Goal: Task Accomplishment & Management: Complete application form

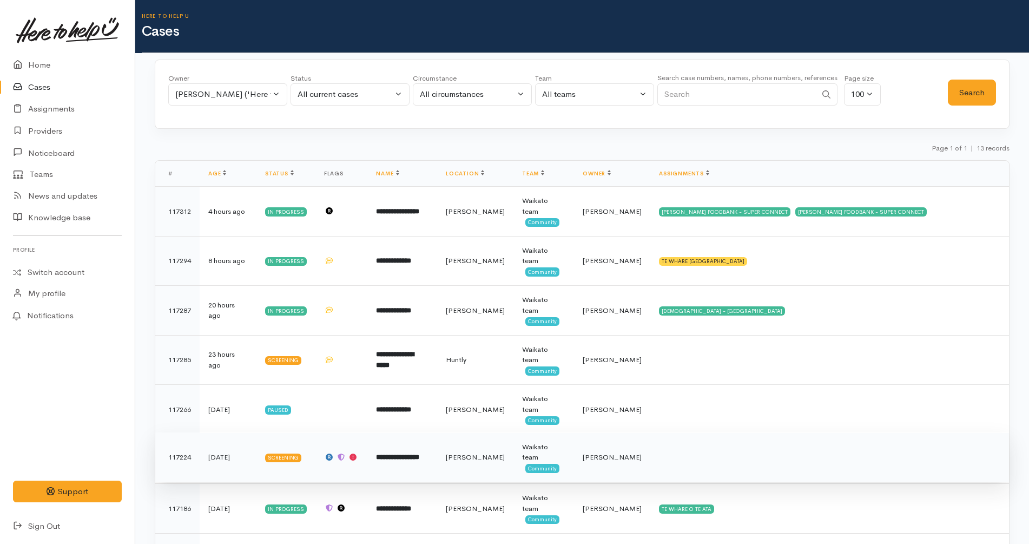
click at [419, 453] on b "**********" at bounding box center [397, 456] width 43 height 7
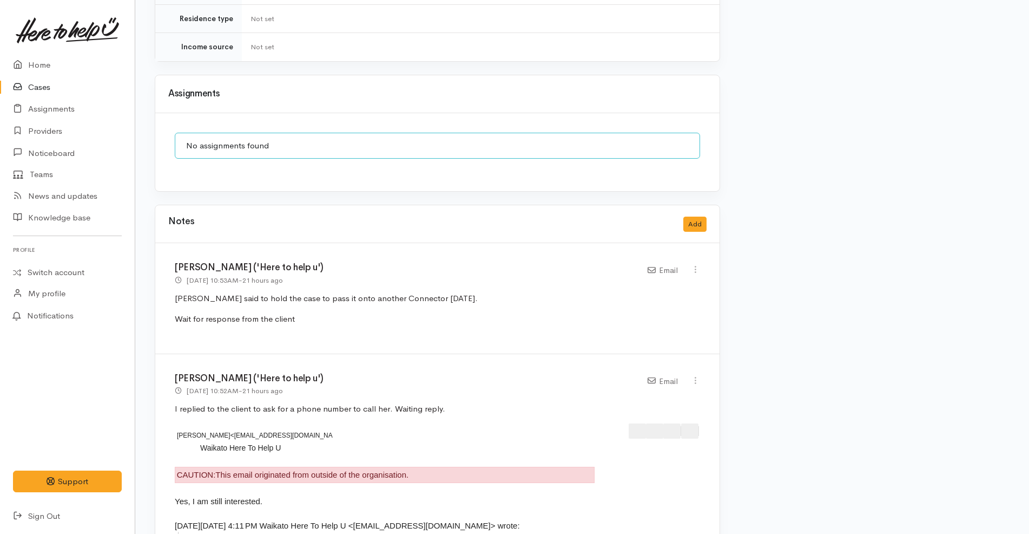
scroll to position [1113, 0]
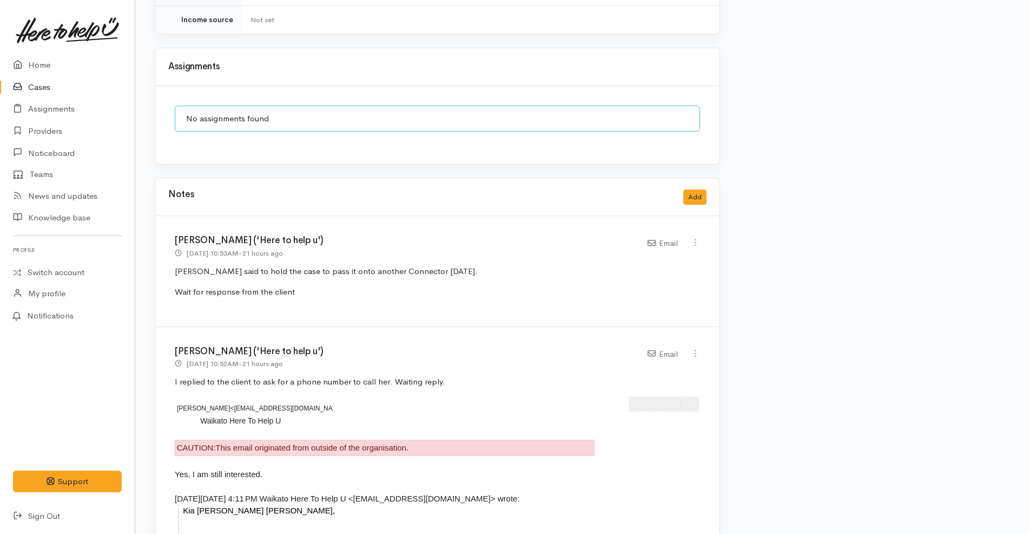
click at [519, 243] on div "Katarina Daly ('Here to help u') 3 Sep 2025 10:53AM - 21 hours ago Email" at bounding box center [437, 271] width 564 height 110
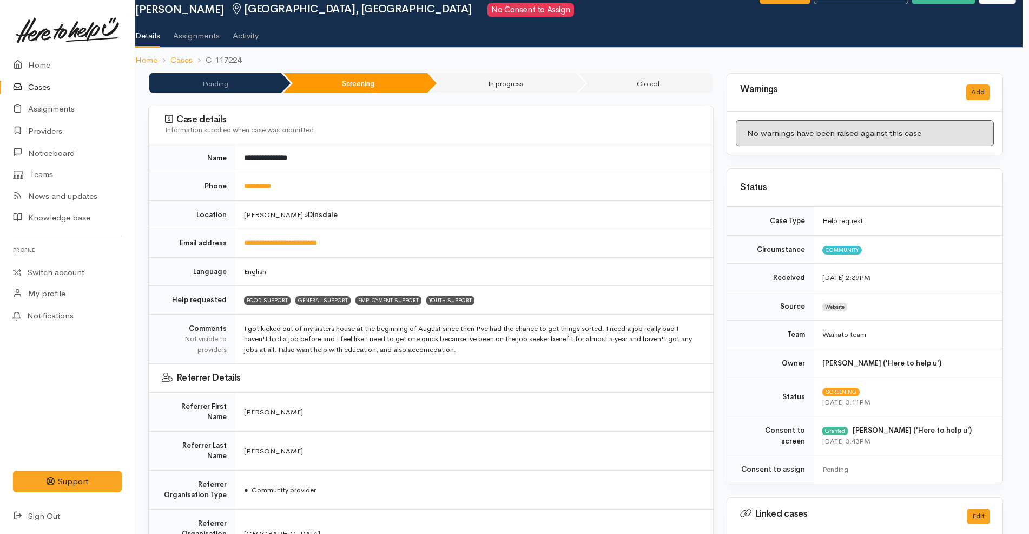
scroll to position [36, 6]
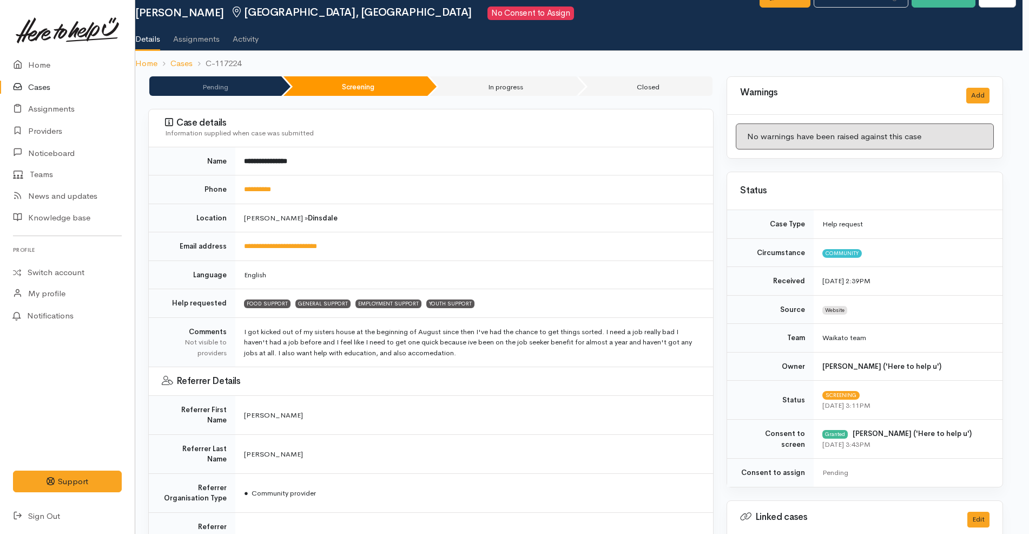
click at [48, 85] on link "Cases" at bounding box center [67, 87] width 135 height 22
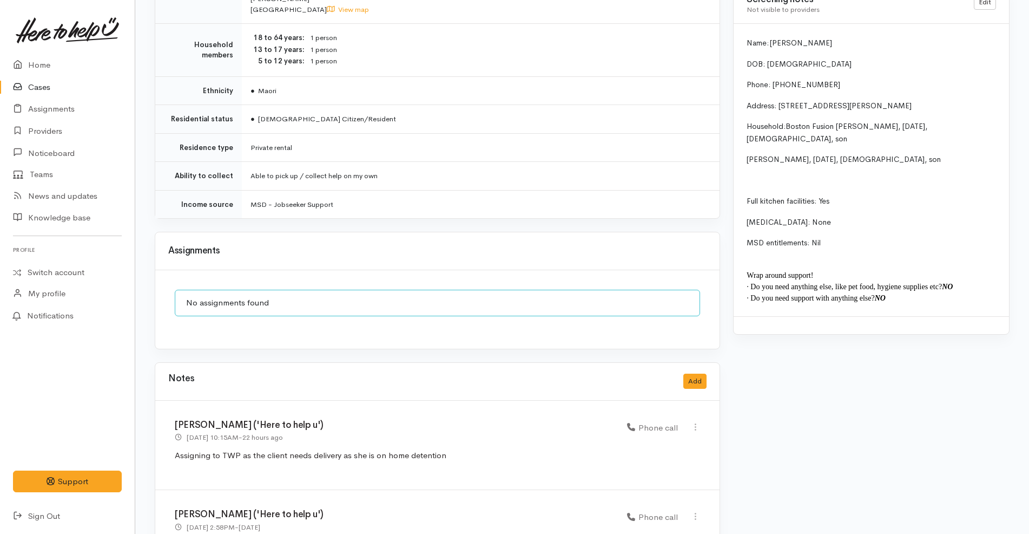
scroll to position [997, 0]
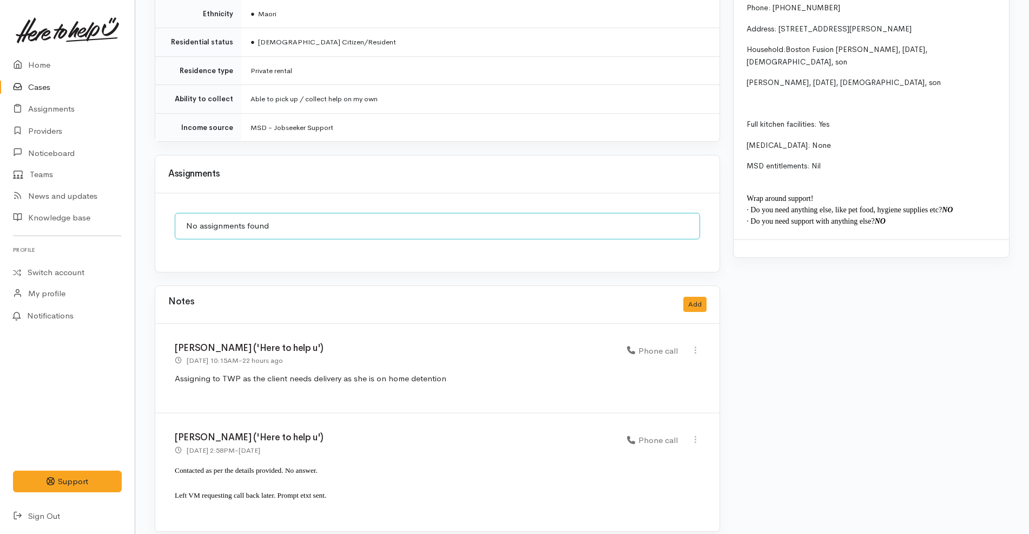
click at [39, 92] on link "Cases" at bounding box center [67, 87] width 135 height 22
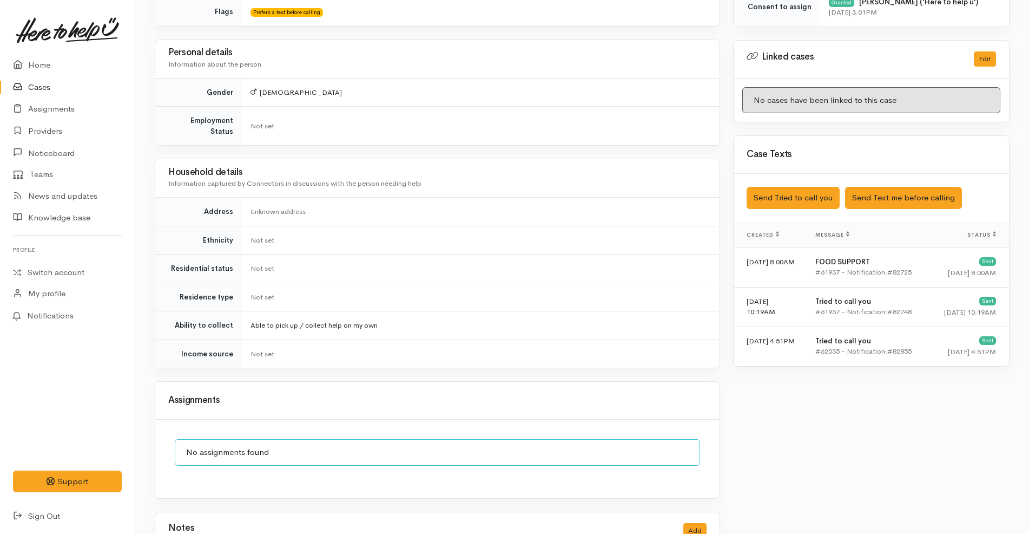
scroll to position [867, 0]
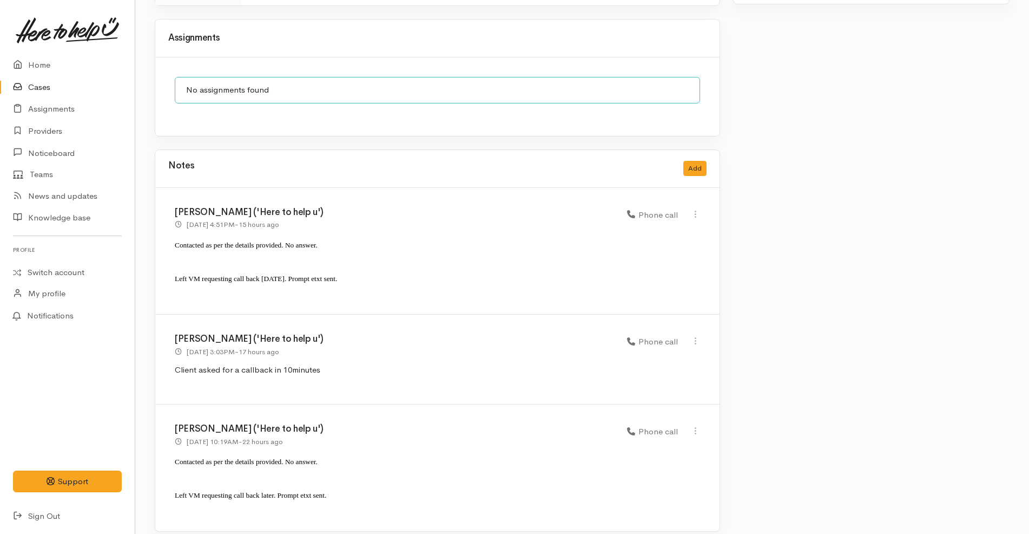
click at [59, 86] on link "Cases" at bounding box center [67, 87] width 135 height 22
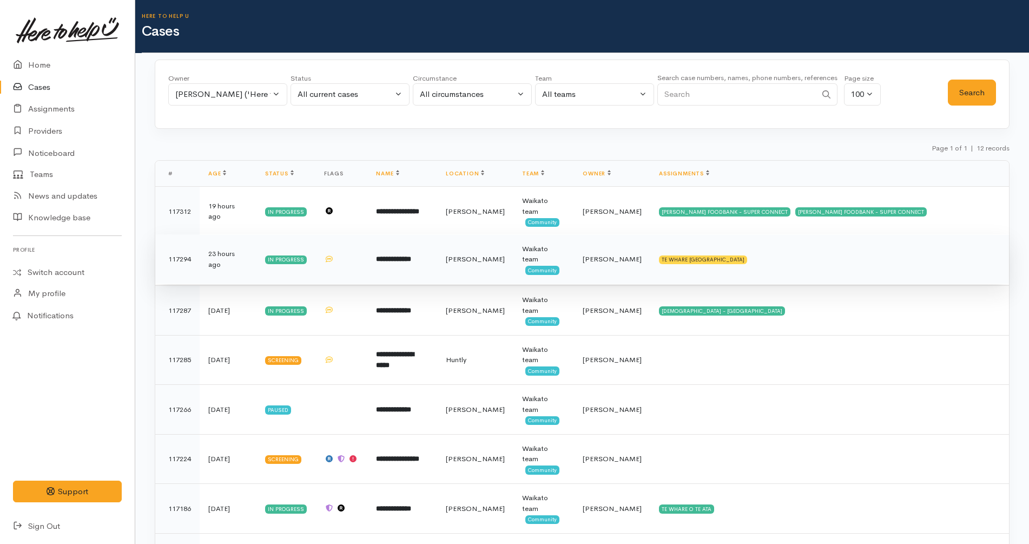
click at [851, 246] on td "TE WHARE KOKONGA MELVILLE COMMUNITY HOUSE" at bounding box center [829, 259] width 359 height 50
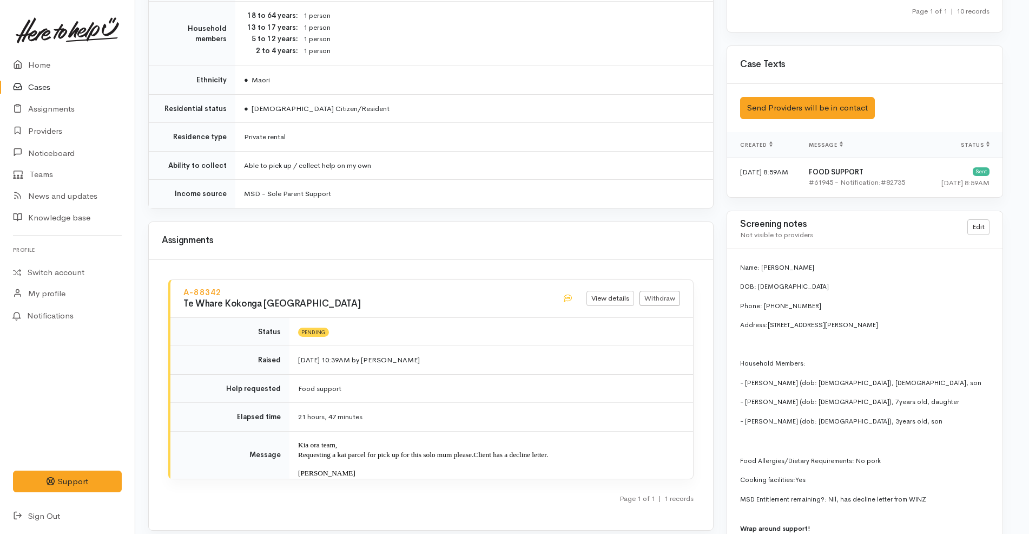
scroll to position [1135, 6]
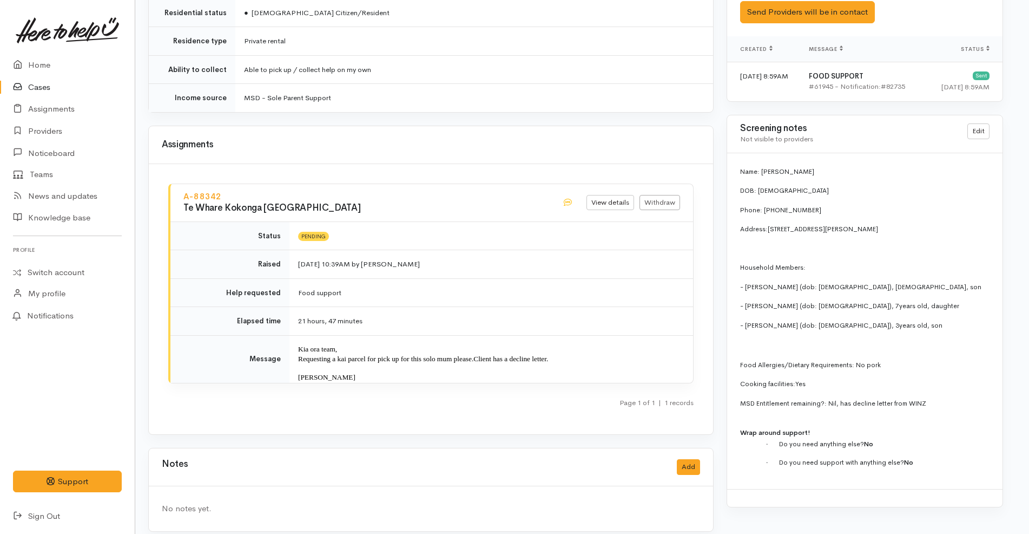
drag, startPoint x: 370, startPoint y: 369, endPoint x: 297, endPoint y: 334, distance: 81.1
click at [297, 335] on td "Kia ora team, Requesting a kai parcel for pick up for this solo mum please. Cli…" at bounding box center [492, 359] width 404 height 48
copy td "Kia ora team, Requesting a kai parcel for pick up for this solo mum please. Cli…"
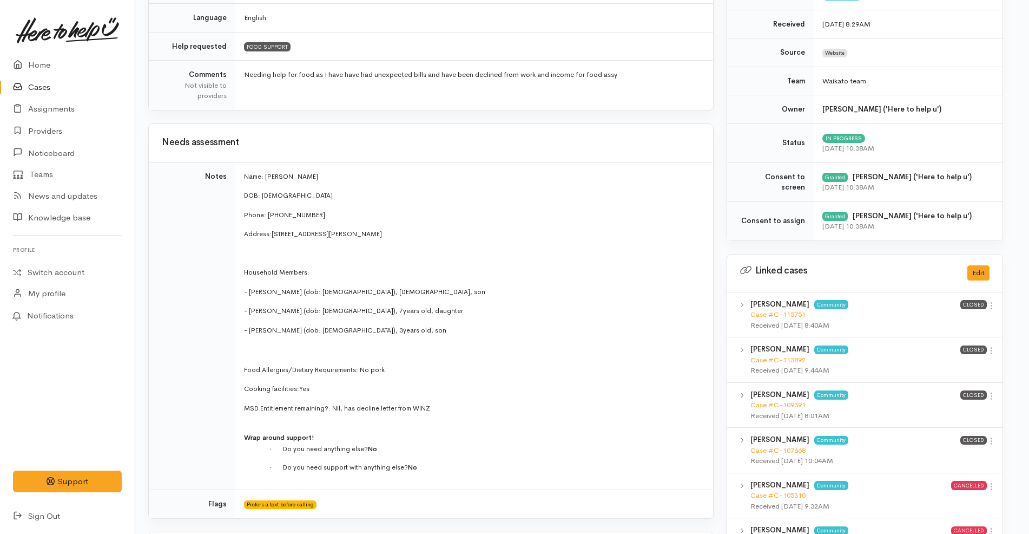
scroll to position [0, 6]
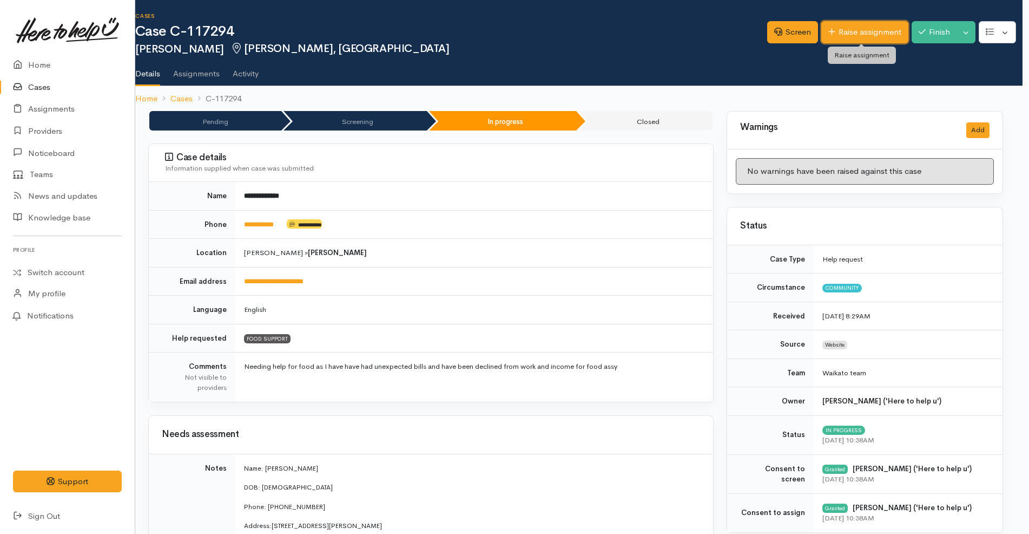
click at [866, 37] on link "Raise assignment" at bounding box center [864, 32] width 87 height 22
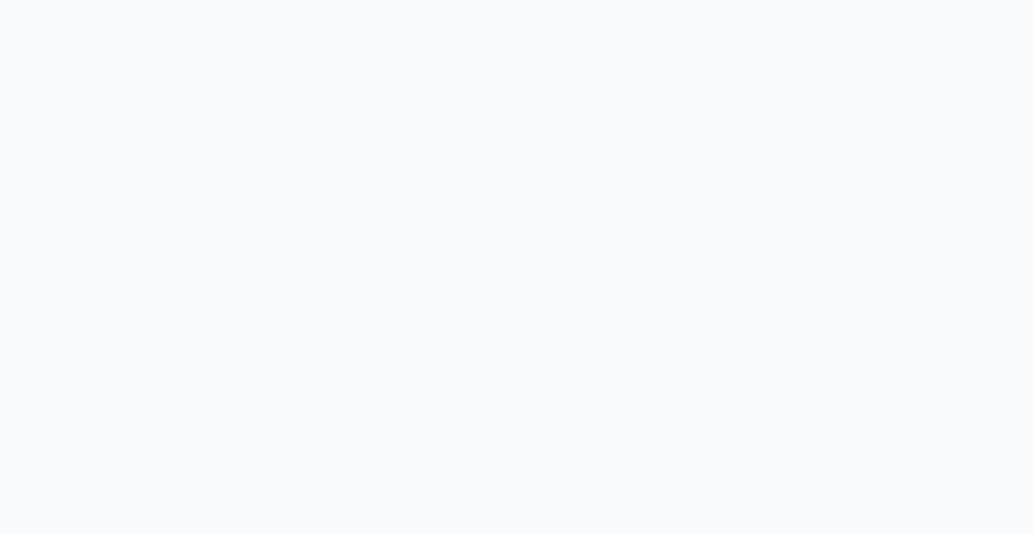
select select
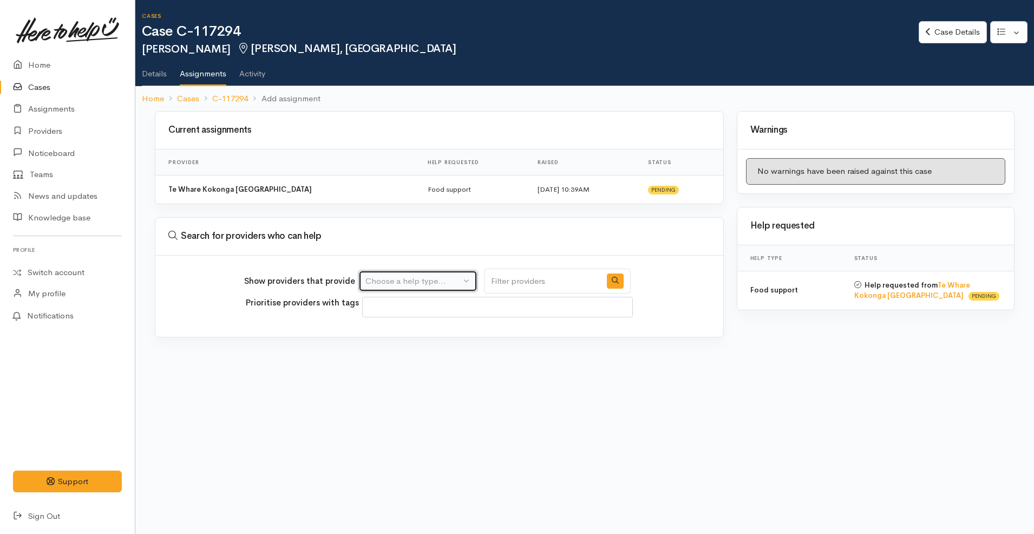
click at [417, 289] on button "Choose a help type..." at bounding box center [417, 281] width 119 height 22
click at [413, 329] on span "Food support" at bounding box center [397, 332] width 50 height 12
select select "3"
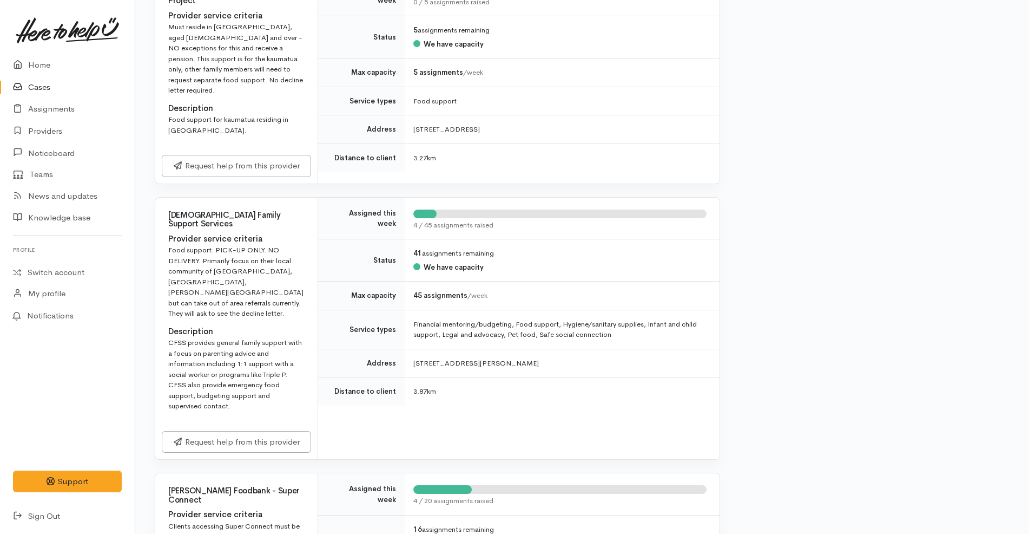
scroll to position [1347, 0]
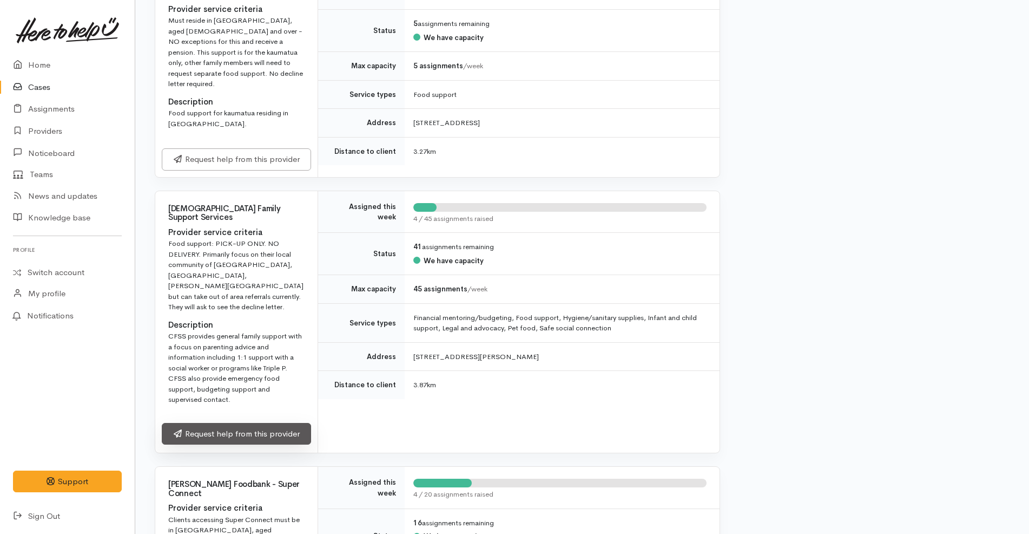
click at [270, 423] on link "Request help from this provider" at bounding box center [236, 434] width 149 height 22
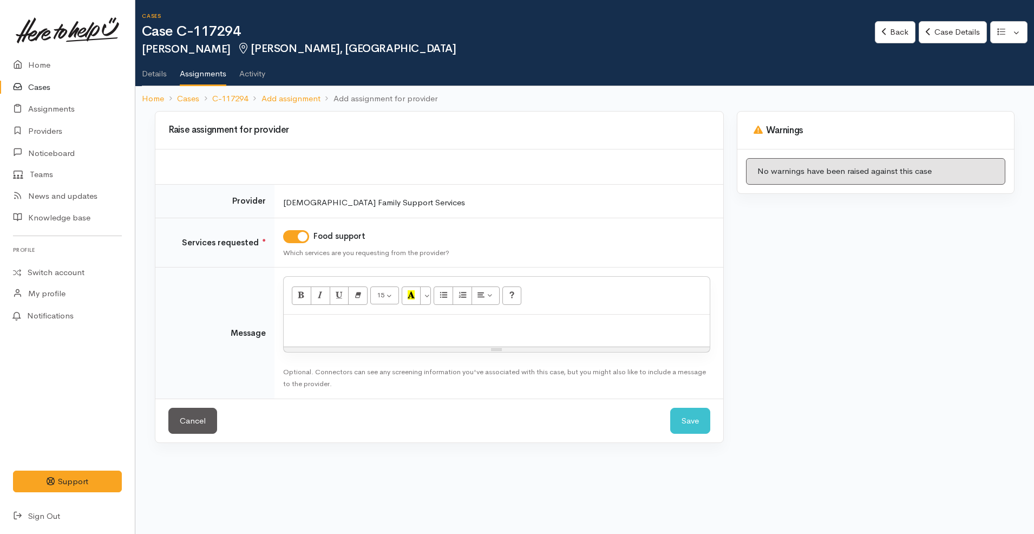
click at [371, 326] on p at bounding box center [496, 326] width 415 height 12
paste div
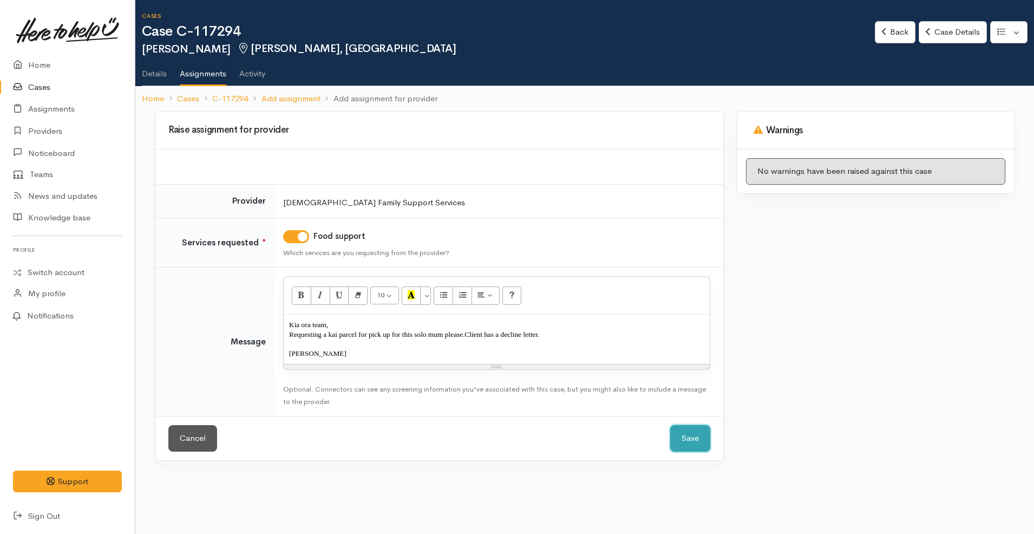
click at [691, 436] on button "Save" at bounding box center [690, 438] width 40 height 27
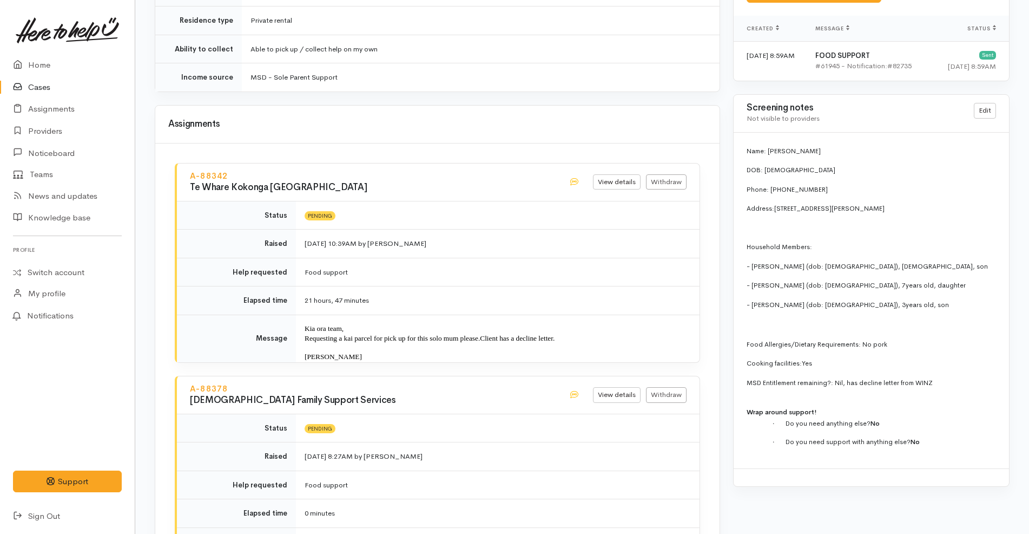
scroll to position [1153, 0]
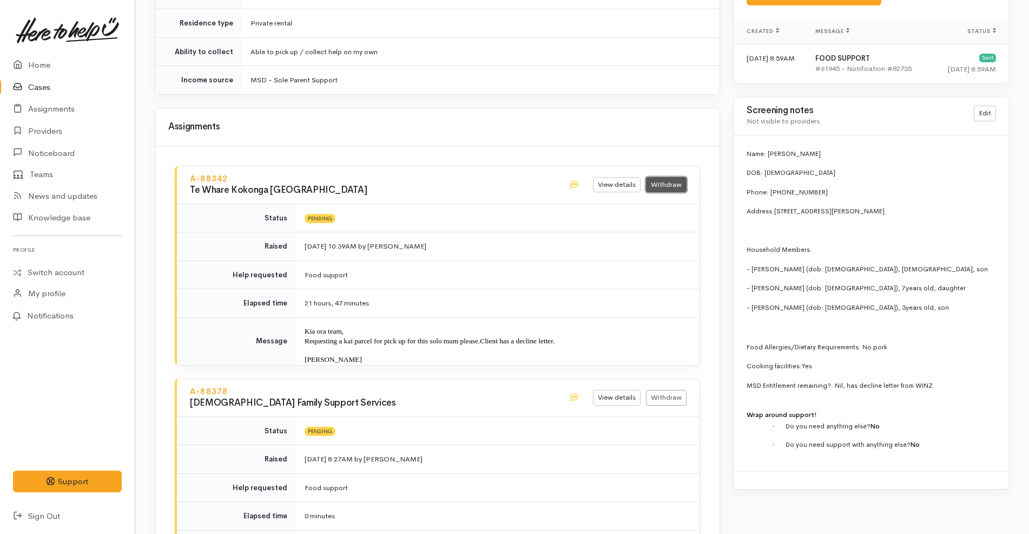
click at [667, 177] on link "Withdraw" at bounding box center [666, 185] width 41 height 16
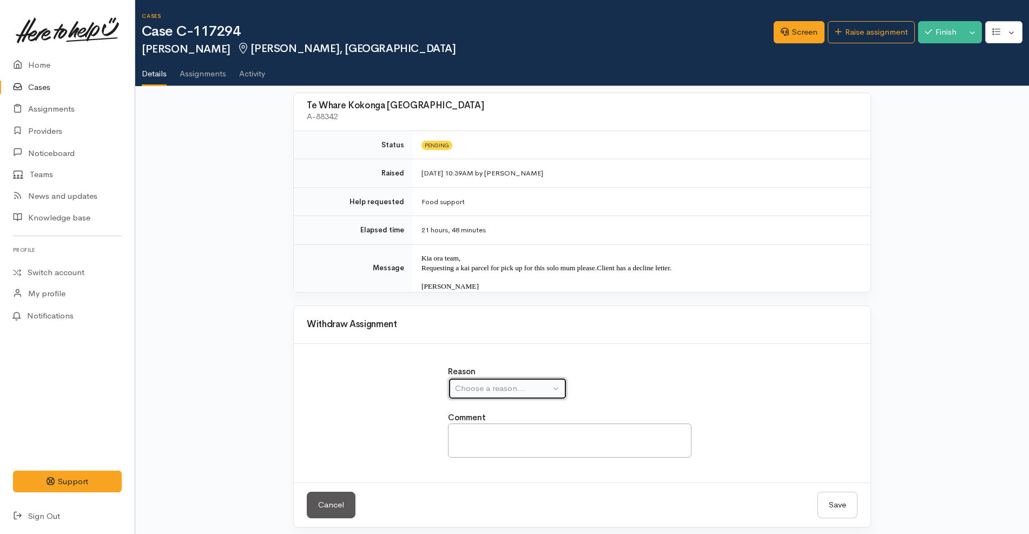
click at [543, 379] on button "Choose a reason..." at bounding box center [507, 388] width 119 height 22
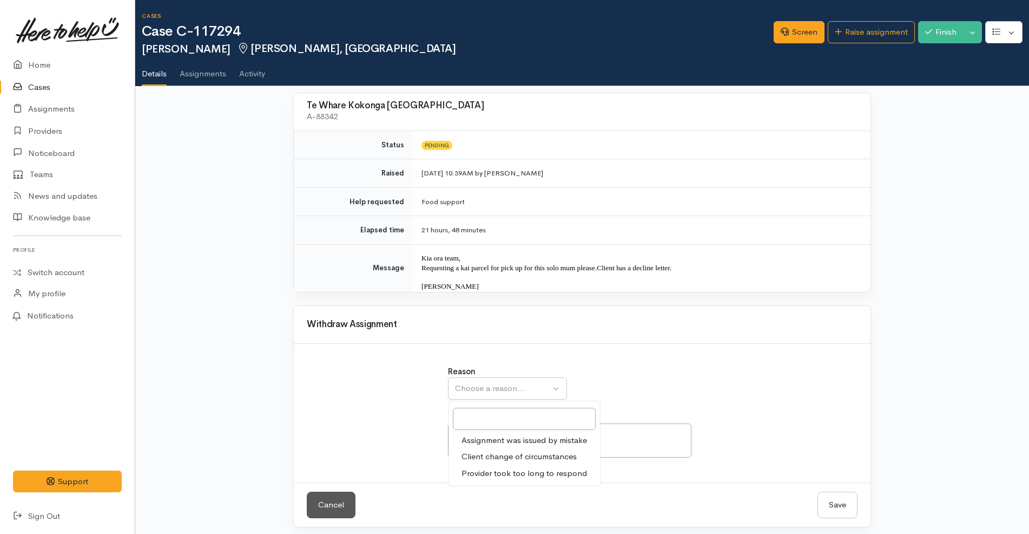
click at [518, 456] on span "Client change of circumstances" at bounding box center [519, 456] width 115 height 12
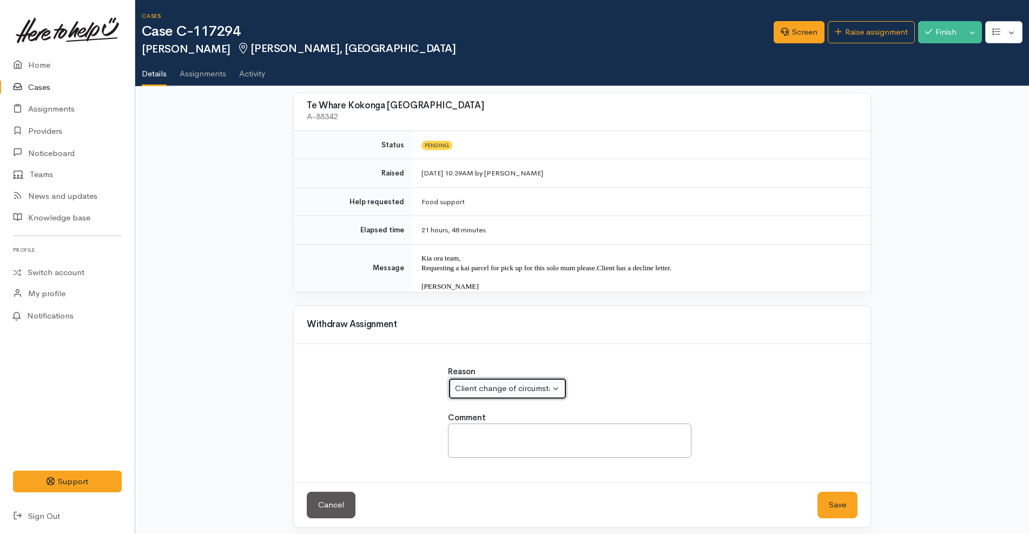
click at [540, 389] on div "Client change of circumstances" at bounding box center [502, 388] width 95 height 12
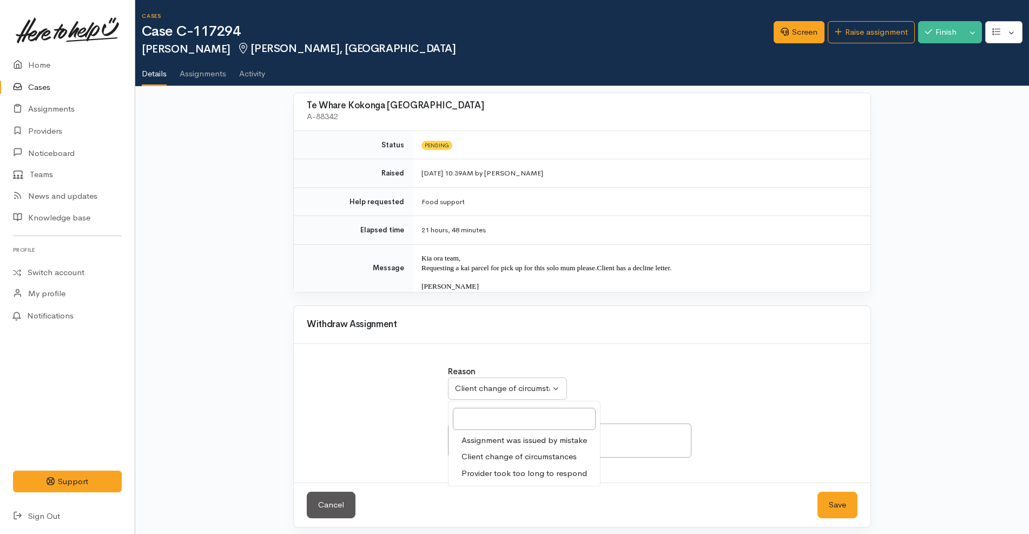
click at [517, 473] on span "Provider took too long to respond" at bounding box center [525, 473] width 126 height 12
select select "3"
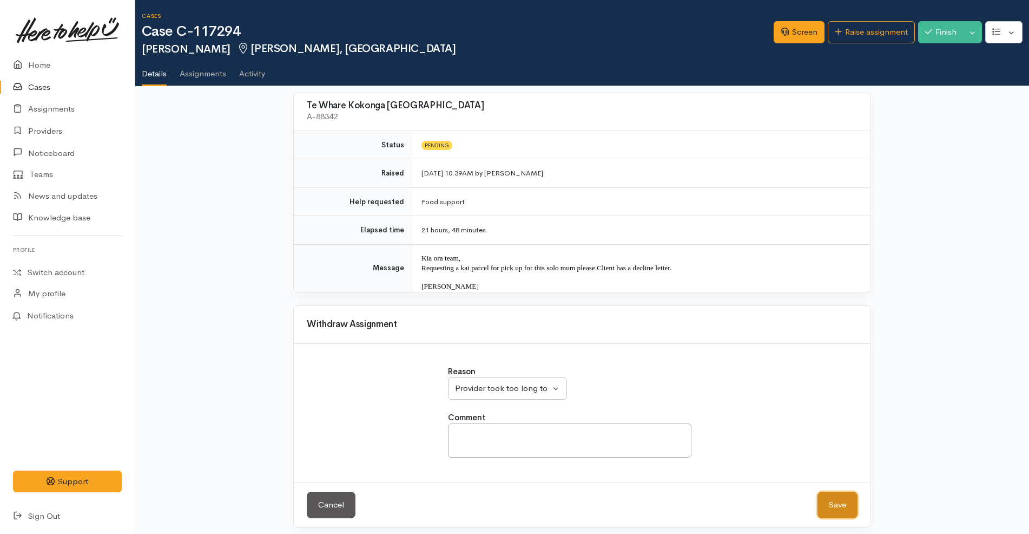
click at [839, 498] on button "Save" at bounding box center [838, 504] width 40 height 27
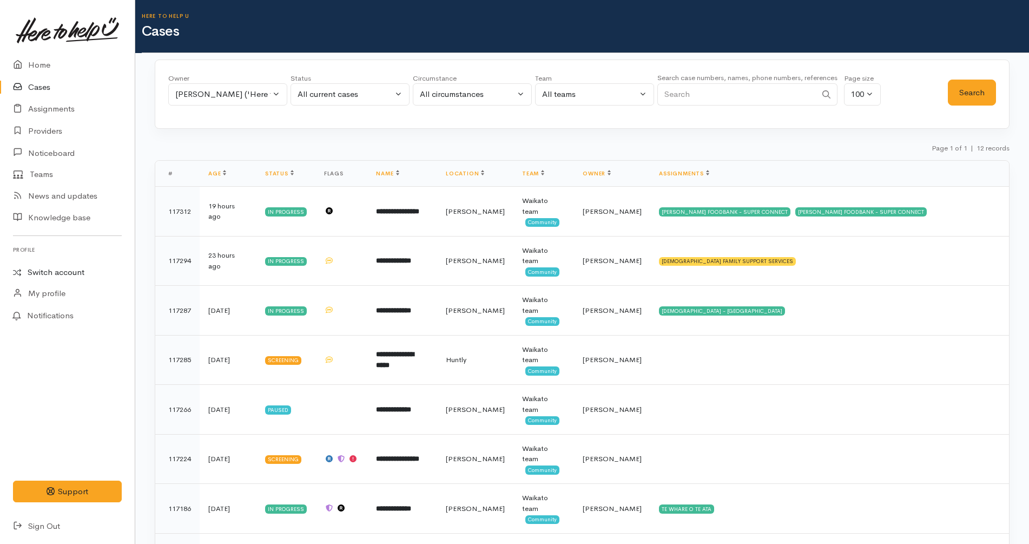
click at [65, 266] on link "Switch account" at bounding box center [67, 272] width 135 height 21
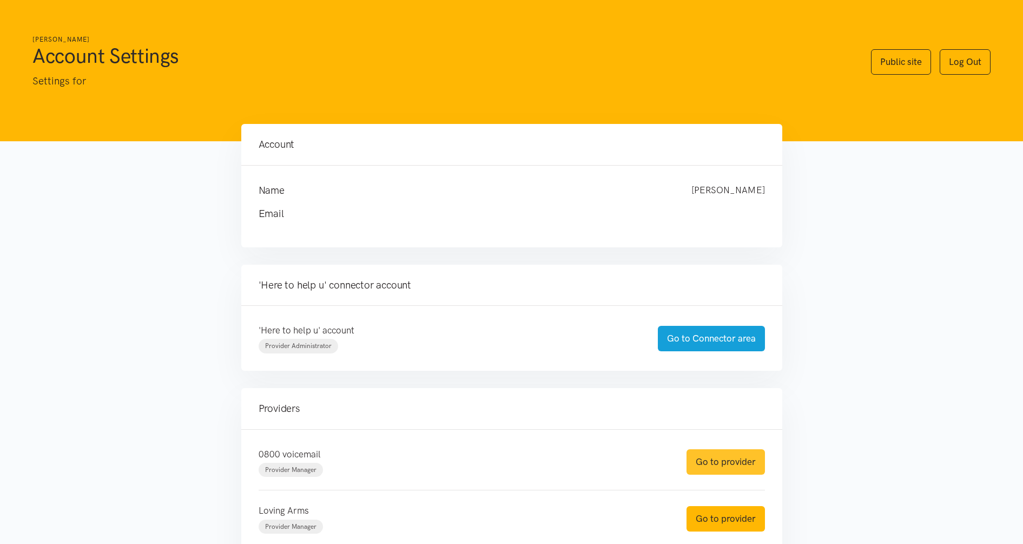
click at [745, 450] on link "Go to provider" at bounding box center [726, 461] width 78 height 25
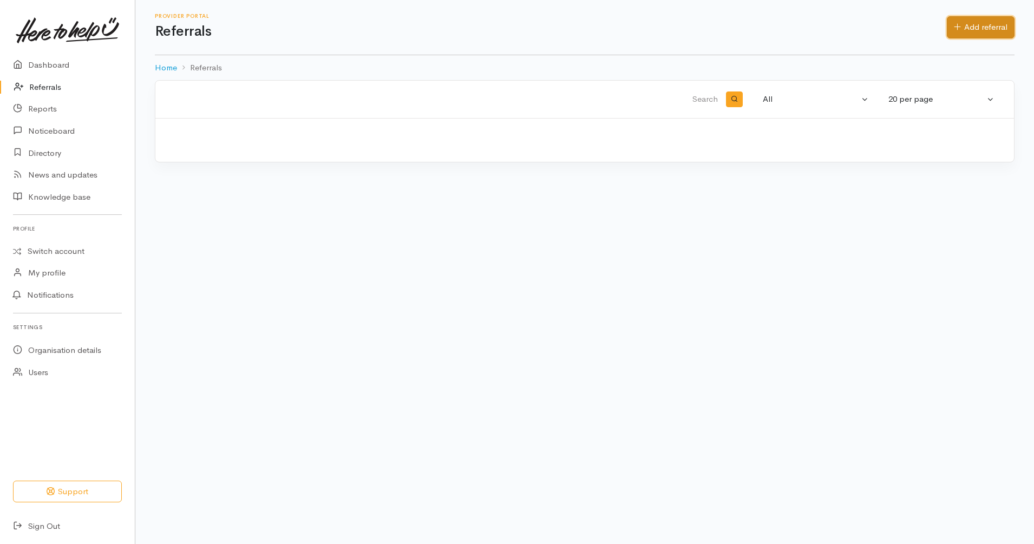
click at [964, 29] on link "Add referral" at bounding box center [980, 27] width 68 height 22
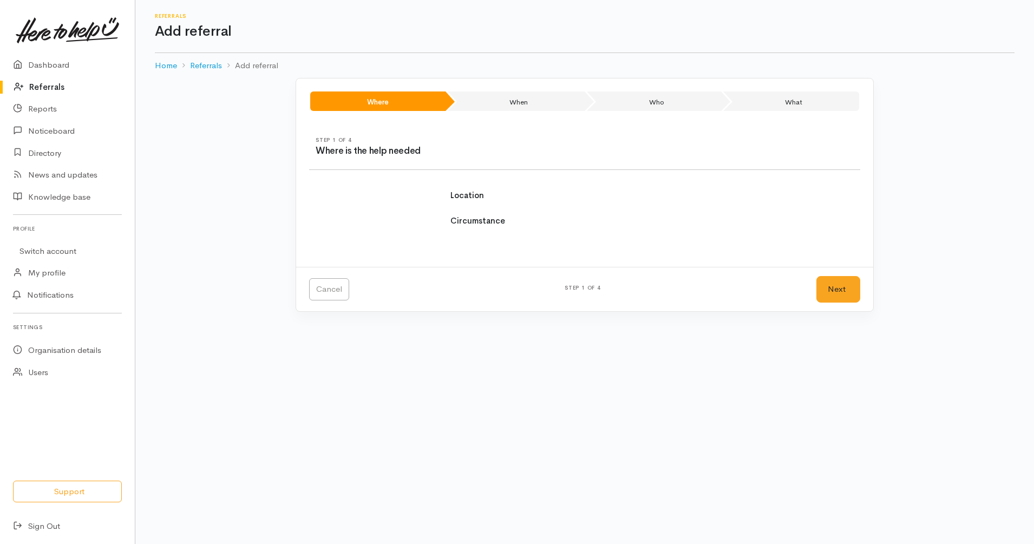
select select
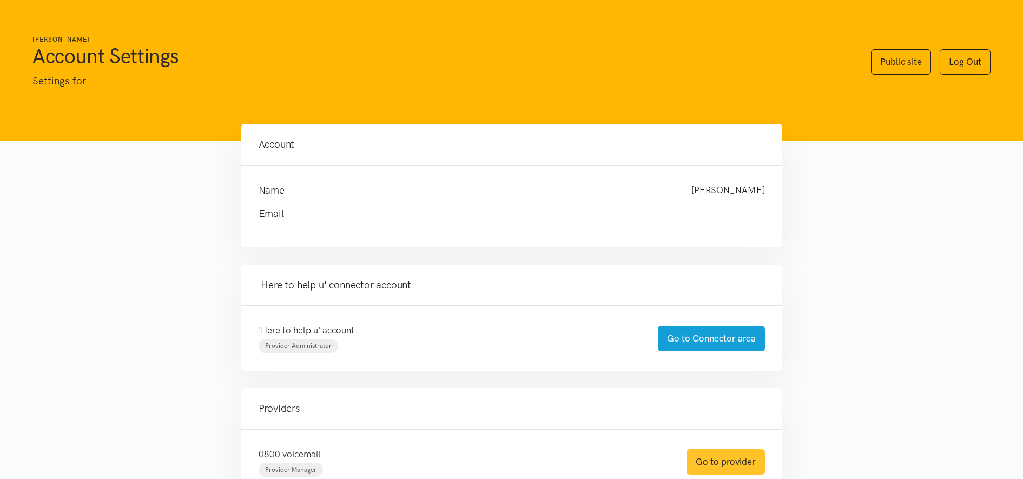
click at [758, 463] on link "Go to provider" at bounding box center [726, 461] width 78 height 25
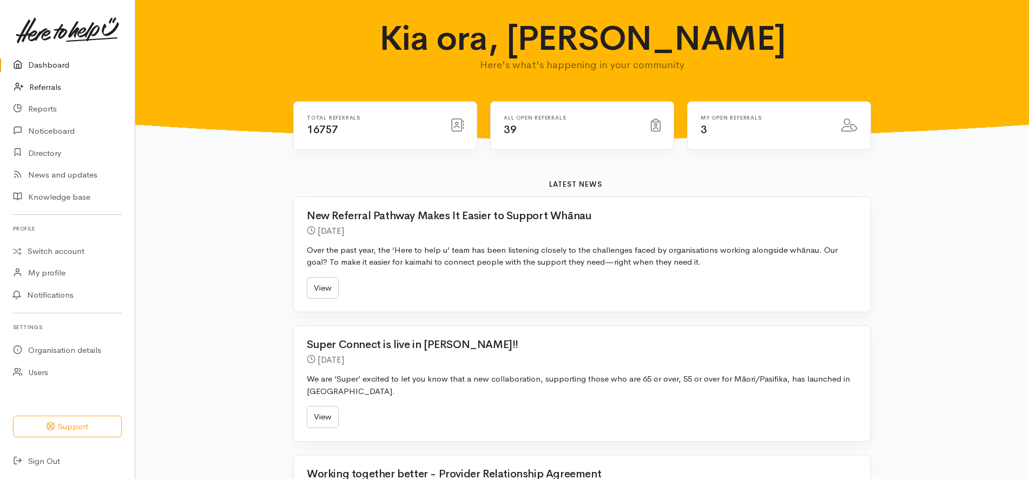
click at [45, 88] on link "Referrals" at bounding box center [67, 87] width 135 height 22
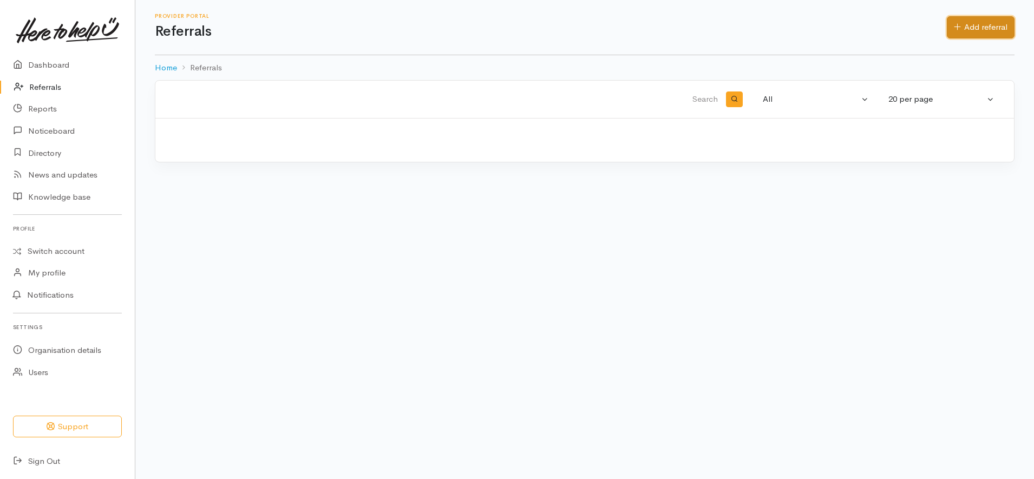
click at [987, 27] on link "Add referral" at bounding box center [980, 27] width 68 height 22
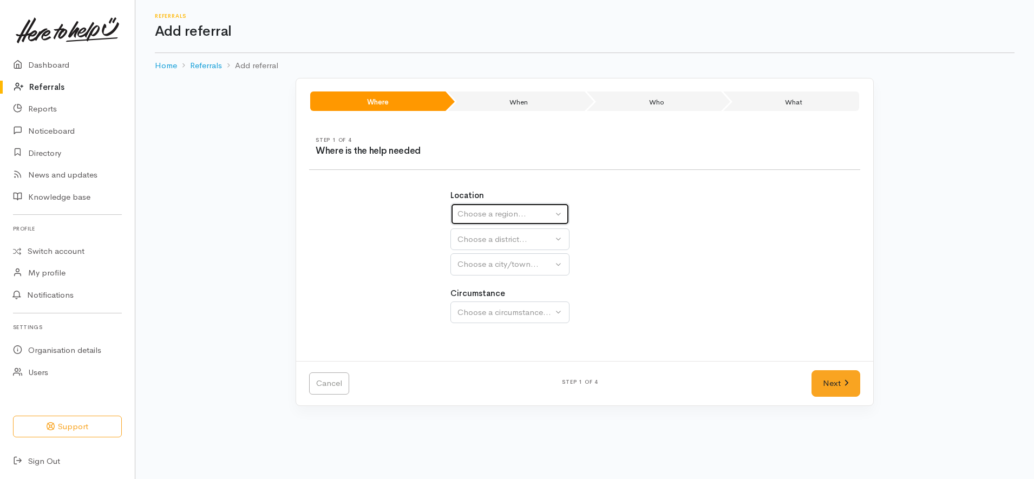
click at [522, 212] on div "Choose a region..." at bounding box center [504, 214] width 95 height 12
click at [489, 283] on span "Waikato" at bounding box center [506, 282] width 85 height 12
select select "3"
select select
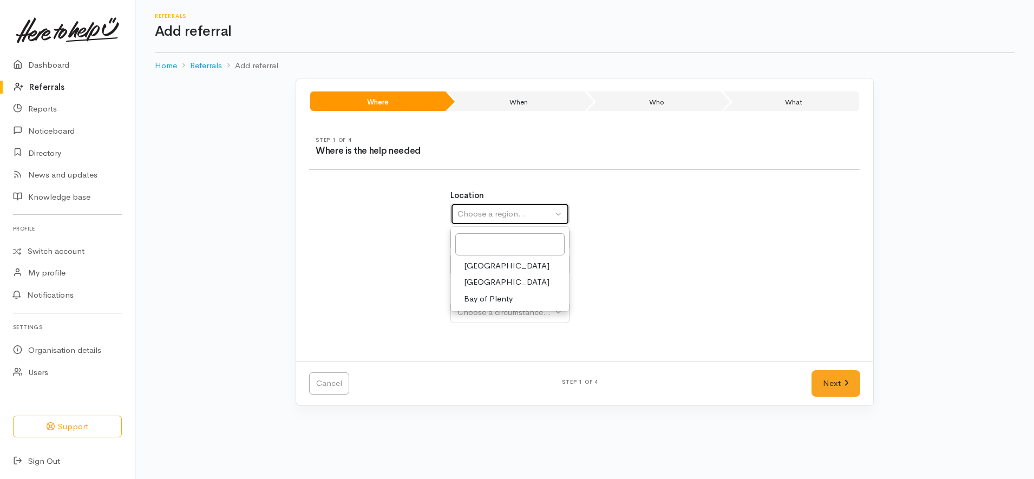
select select
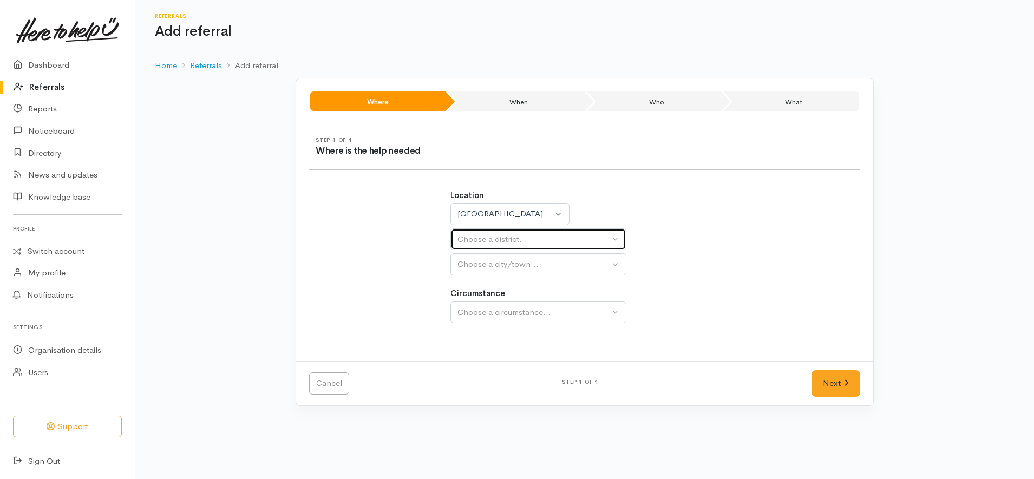
click at [525, 232] on button "Choose a district..." at bounding box center [538, 239] width 176 height 22
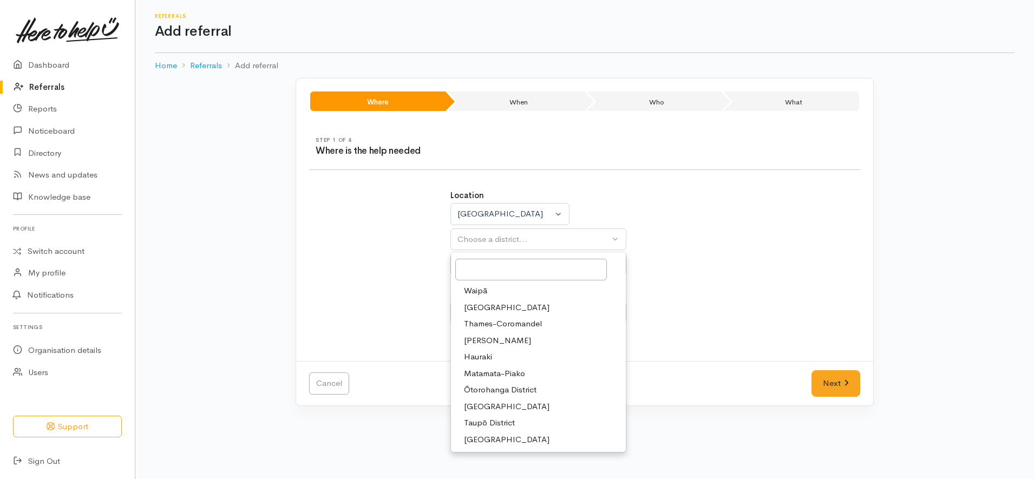
click at [503, 402] on span "South Waikato District" at bounding box center [506, 406] width 85 height 12
select select "11"
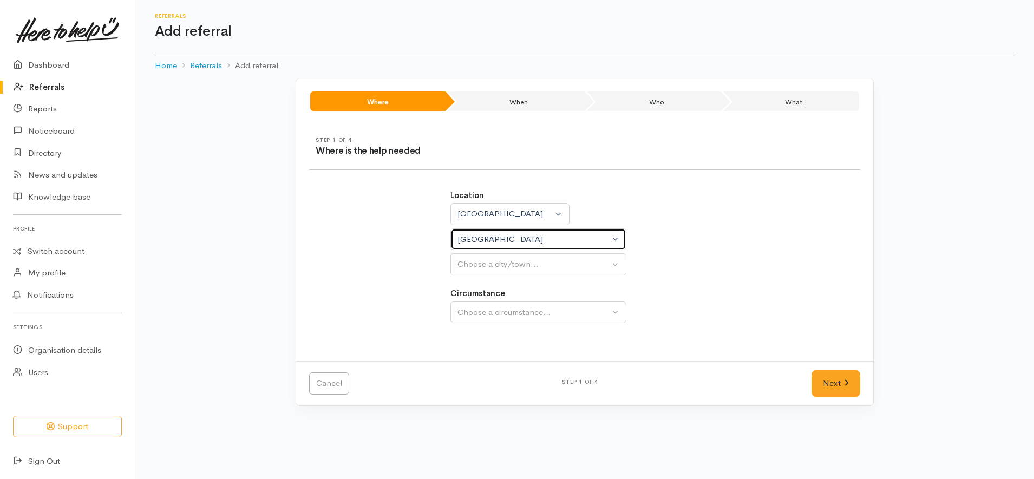
select select
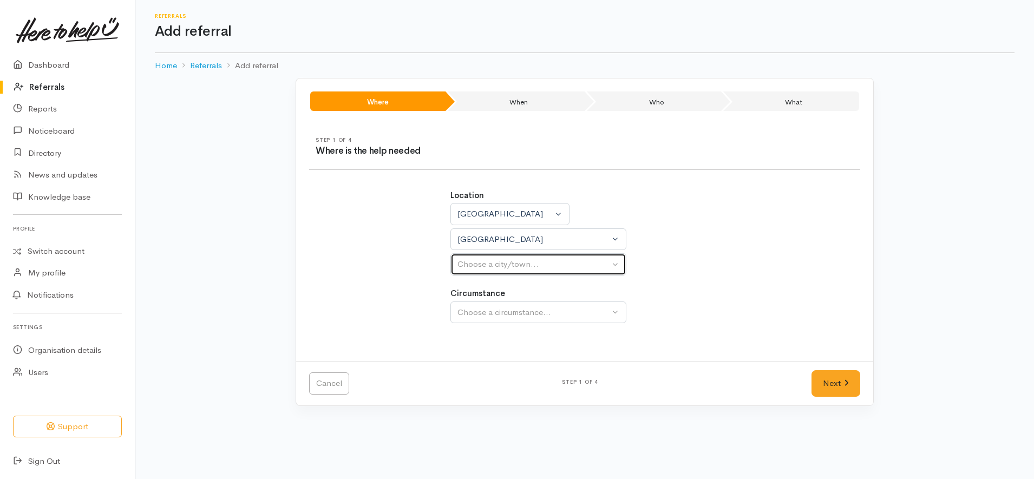
click at [507, 260] on div "Choose a city/town..." at bounding box center [533, 264] width 152 height 12
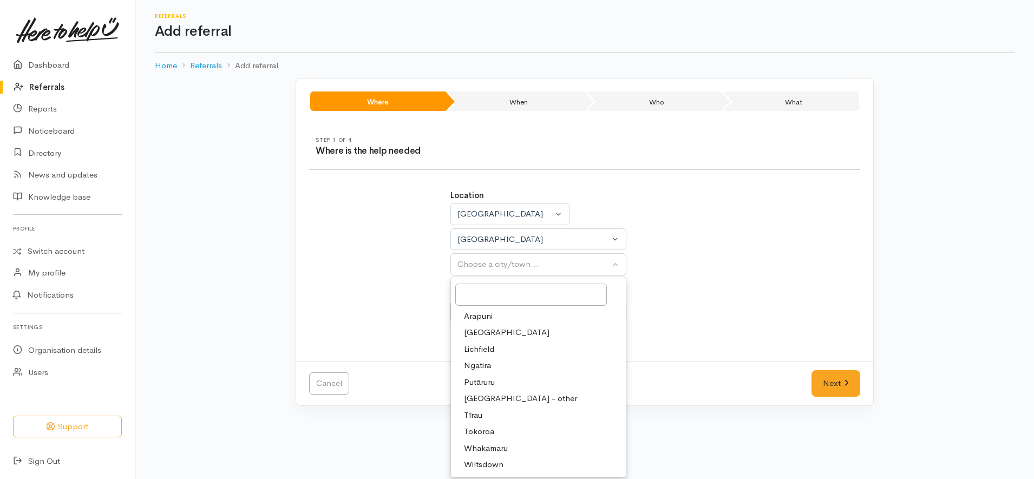
click at [485, 432] on span "Tokoroa" at bounding box center [479, 431] width 30 height 12
select select "3"
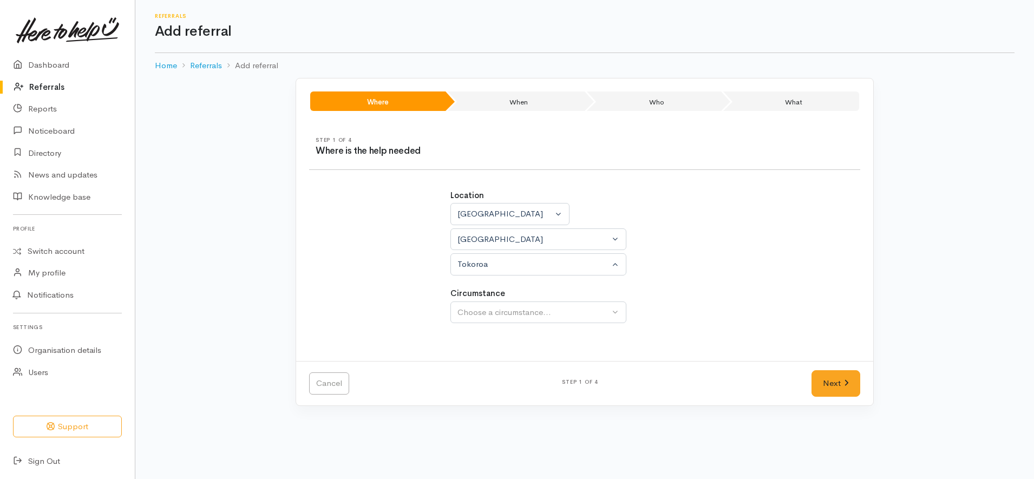
click at [556, 300] on div "Circumstance Community Choose a circumstance..." at bounding box center [584, 305] width 269 height 36
click at [551, 314] on div "Choose a circumstance..." at bounding box center [533, 312] width 152 height 12
click at [518, 367] on link "Community" at bounding box center [538, 364] width 175 height 17
select select "2"
click at [839, 378] on link "Next" at bounding box center [835, 383] width 49 height 27
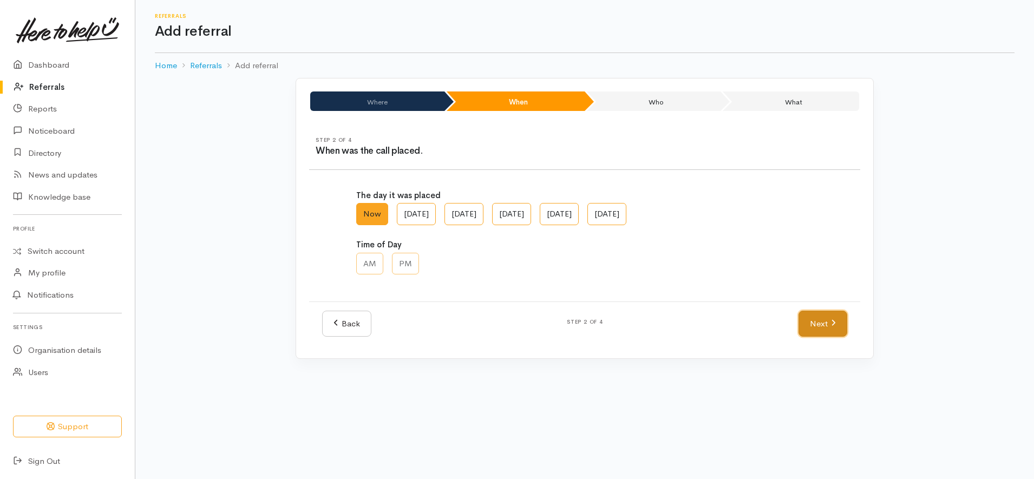
click at [828, 314] on link "Next" at bounding box center [822, 324] width 49 height 27
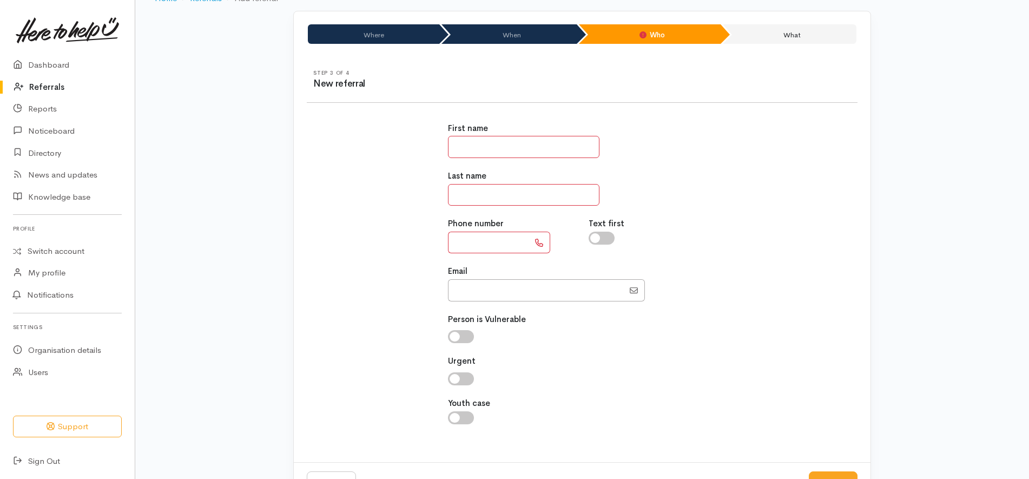
scroll to position [68, 0]
click at [566, 148] on input "text" at bounding box center [524, 146] width 152 height 22
type input "*****"
type input "*"
click at [488, 289] on input "Email" at bounding box center [536, 290] width 176 height 22
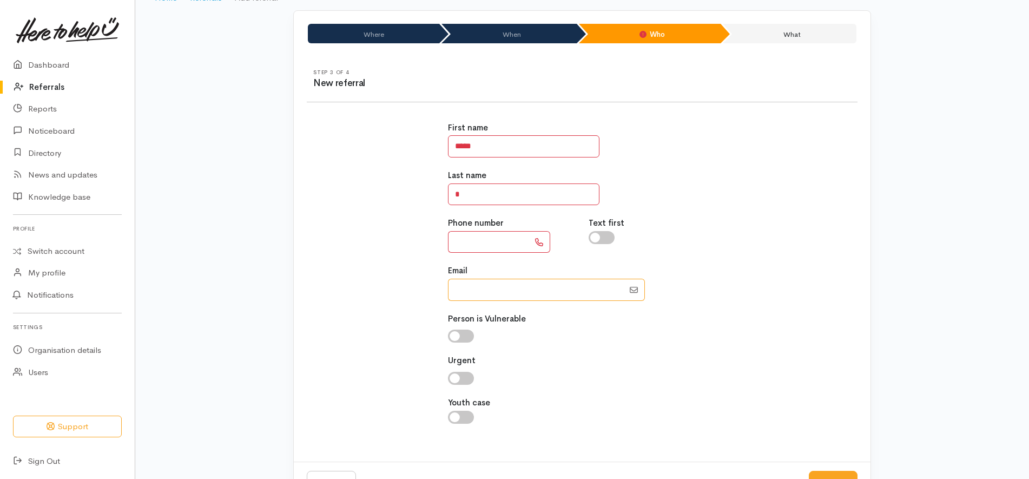
paste input "0220736490"
type input "0220736490"
click at [496, 240] on input "text" at bounding box center [488, 242] width 81 height 22
type input "**********"
click at [571, 288] on input "Email" at bounding box center [536, 290] width 176 height 22
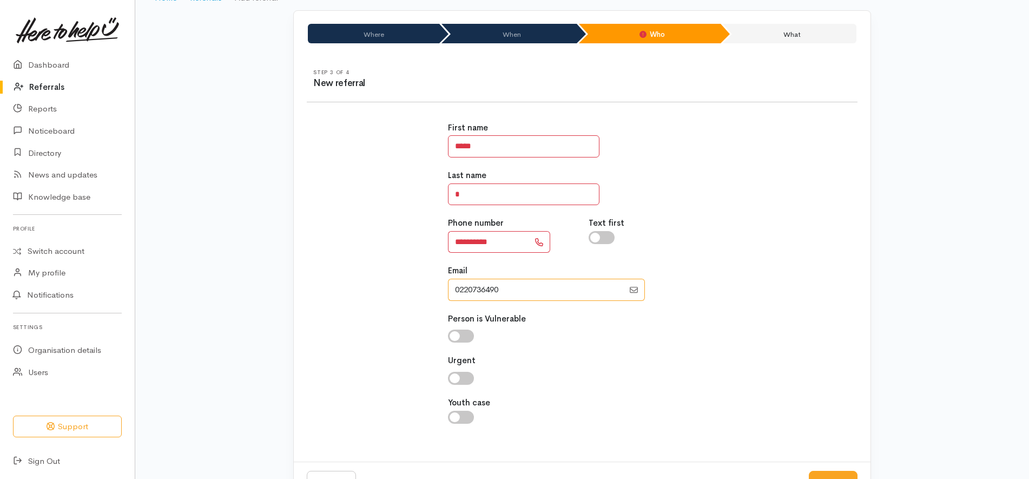
click at [571, 288] on input "Email" at bounding box center [536, 290] width 176 height 22
type input "0220736490"
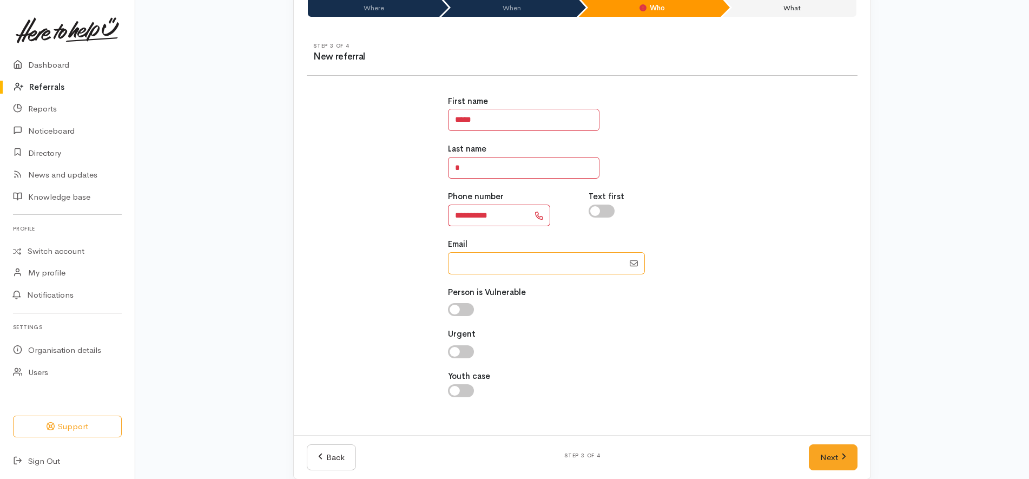
scroll to position [108, 0]
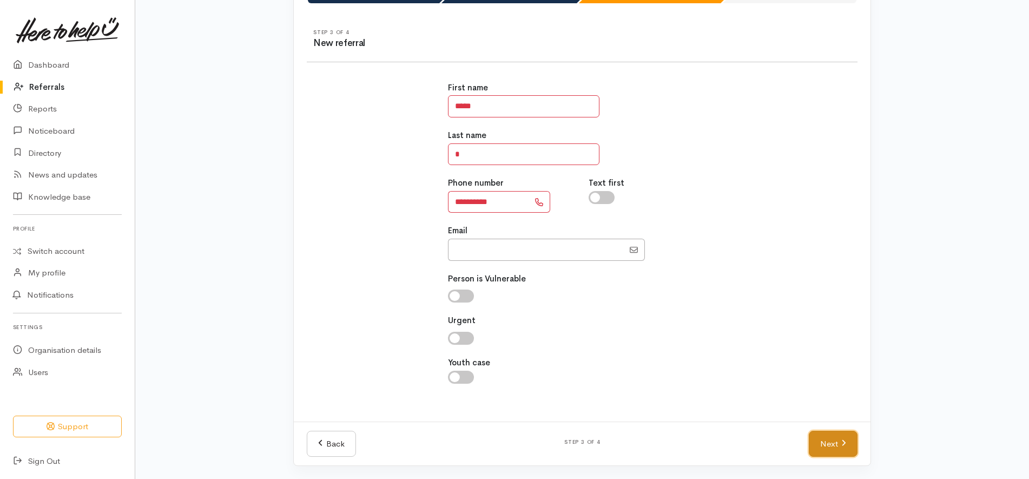
click at [834, 457] on link "Next" at bounding box center [833, 444] width 49 height 27
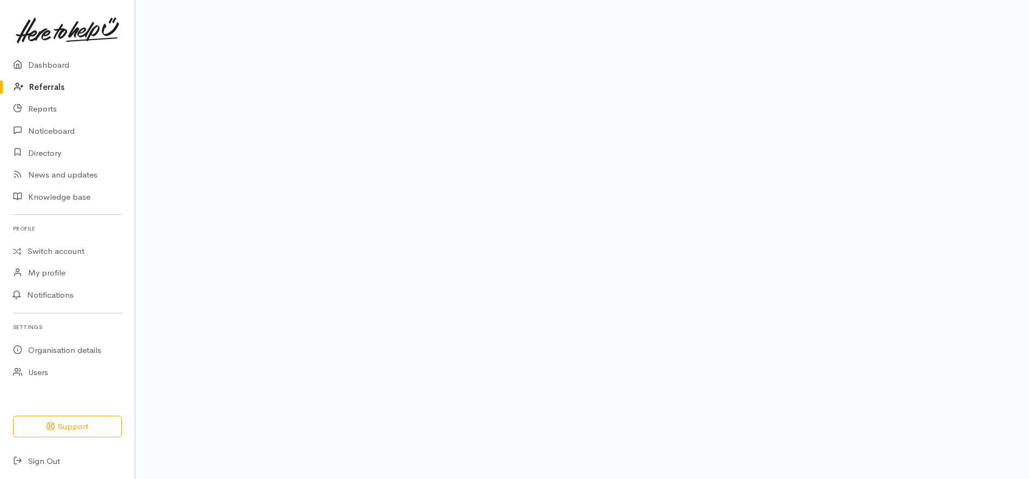
scroll to position [87, 0]
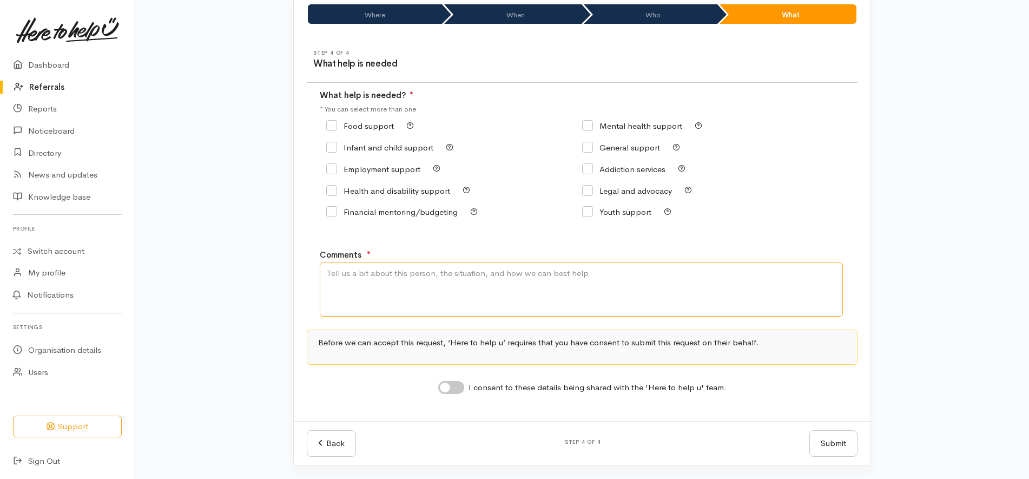
click at [448, 311] on textarea "Comments" at bounding box center [581, 289] width 523 height 54
paste textarea "hi there and this is rose joel my phone number as sorry rose jill diamond and m…"
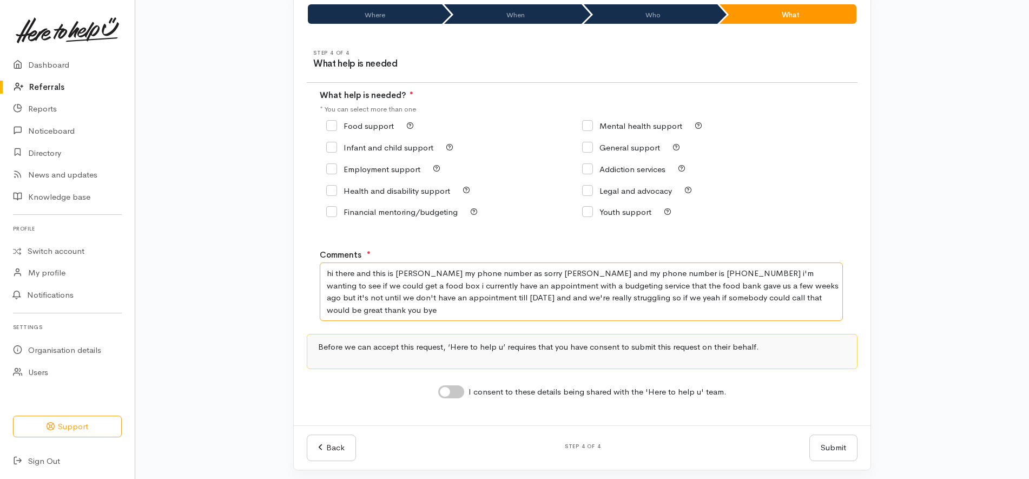
type textarea "hi there and this is rose joel my phone number as sorry rose jill diamond and m…"
click at [359, 124] on input "Food support" at bounding box center [360, 126] width 68 height 8
checkbox input "true"
drag, startPoint x: 391, startPoint y: 319, endPoint x: 283, endPoint y: 242, distance: 132.4
click at [283, 242] on div "Where When Who What Step 1 of 4 Where is the help needed Location Auckland Waik…" at bounding box center [582, 230] width 617 height 479
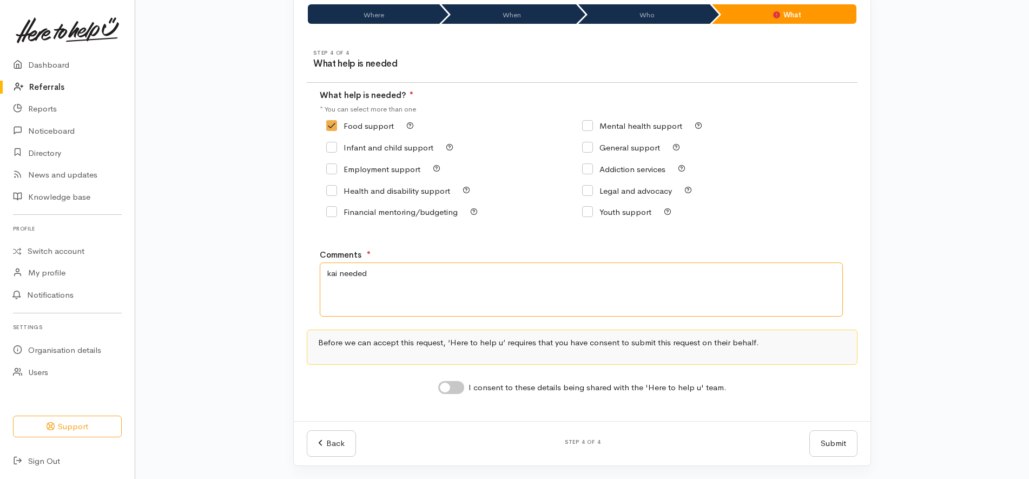
type textarea "kai needed"
click at [359, 415] on div "Step 4 of 4 What help is needed What help is needed? ● * You can select more th…" at bounding box center [582, 229] width 577 height 384
drag, startPoint x: 446, startPoint y: 392, endPoint x: 450, endPoint y: 387, distance: 5.9
click at [446, 392] on input "I consent to these details being shared with the 'Here to help u' team." at bounding box center [451, 387] width 26 height 13
checkbox input "true"
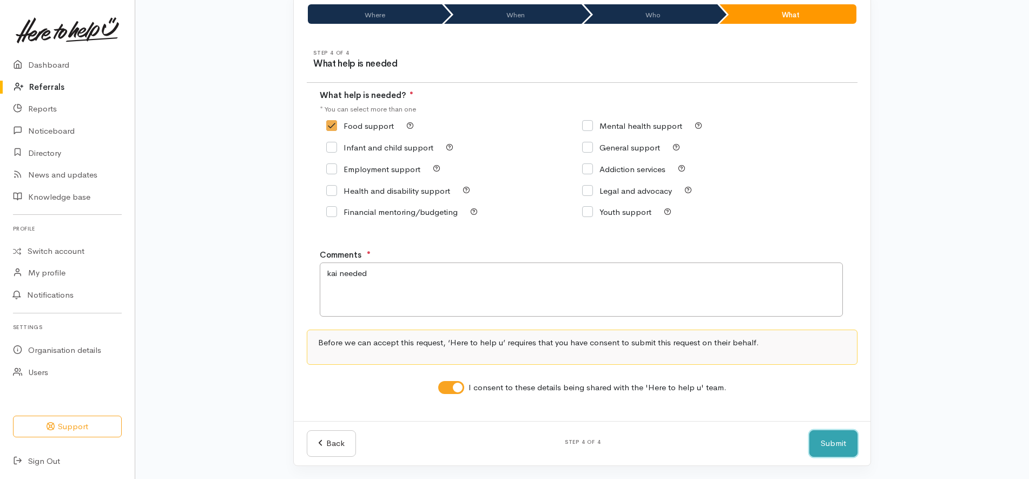
click at [824, 446] on button "Submit" at bounding box center [834, 443] width 48 height 27
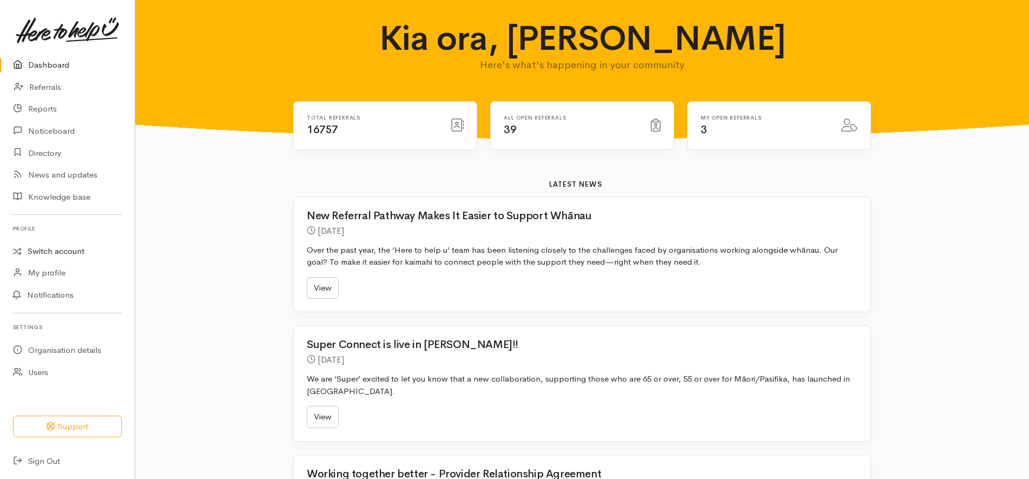
click at [80, 249] on link "Switch account" at bounding box center [67, 251] width 135 height 21
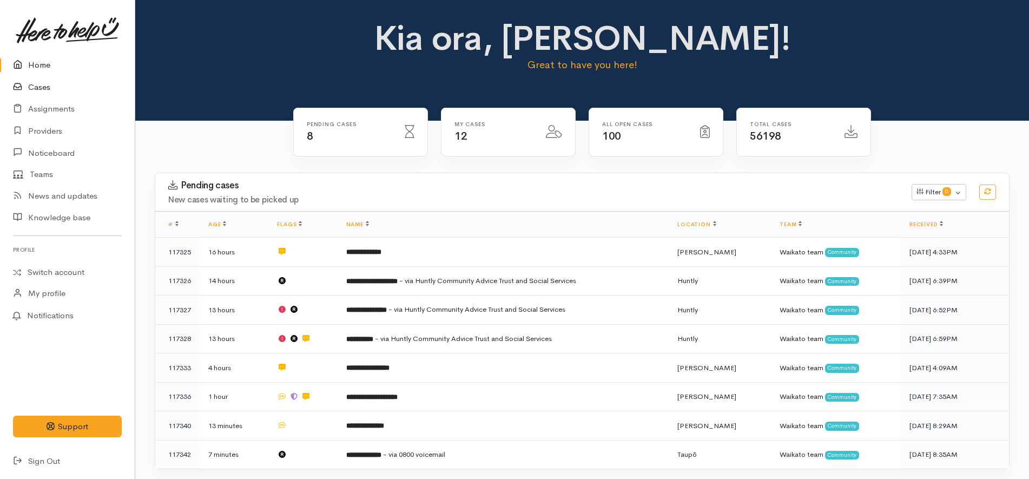
click at [44, 86] on link "Cases" at bounding box center [67, 87] width 135 height 22
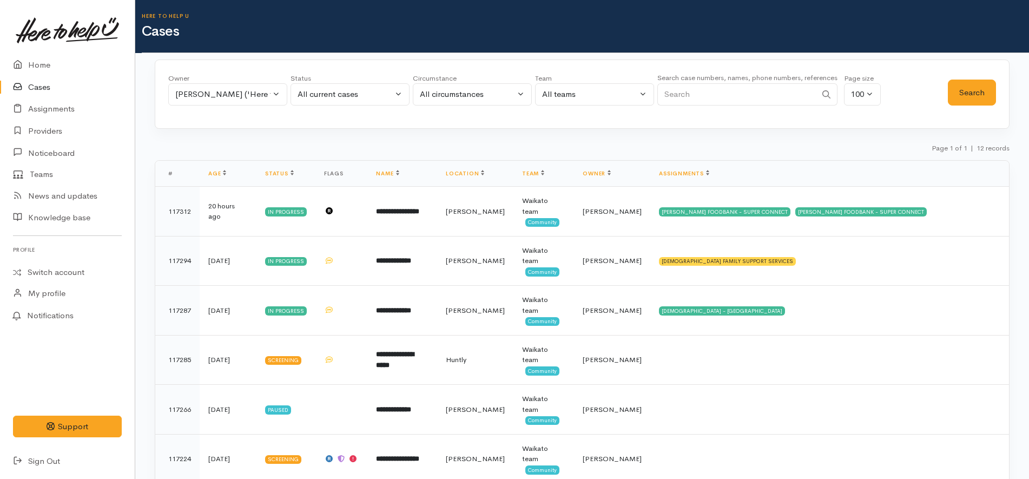
click at [708, 93] on input "Search" at bounding box center [736, 94] width 159 height 22
paste input "642108105529"
type input "642108105529"
click at [231, 88] on div "[PERSON_NAME] ('Here to help u')" at bounding box center [222, 94] width 95 height 12
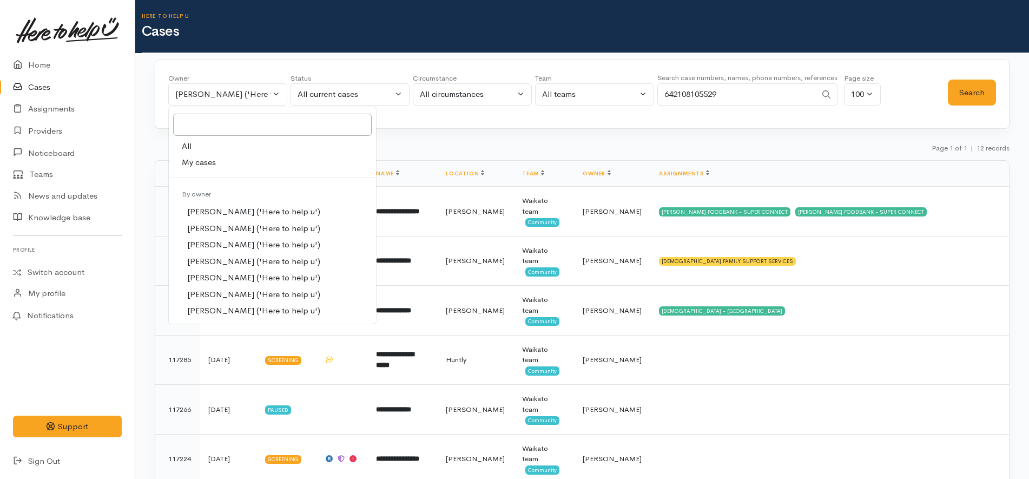
click at [199, 143] on link "All" at bounding box center [272, 146] width 207 height 17
select select "-1"
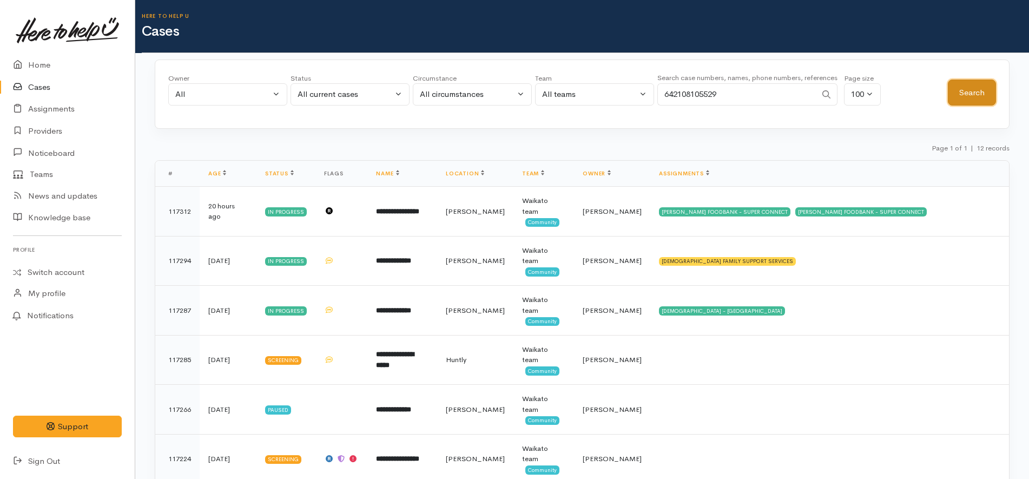
click at [983, 89] on button "Search" at bounding box center [972, 93] width 48 height 27
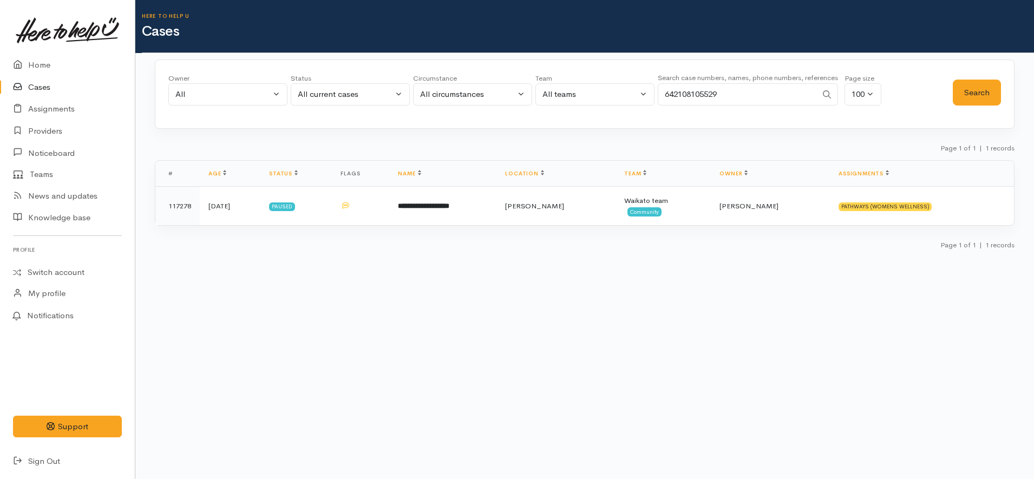
click at [726, 100] on input "642108105529" at bounding box center [736, 94] width 159 height 22
paste input "0220736490"
type input "0220736490"
click at [990, 90] on button "Search" at bounding box center [976, 93] width 48 height 27
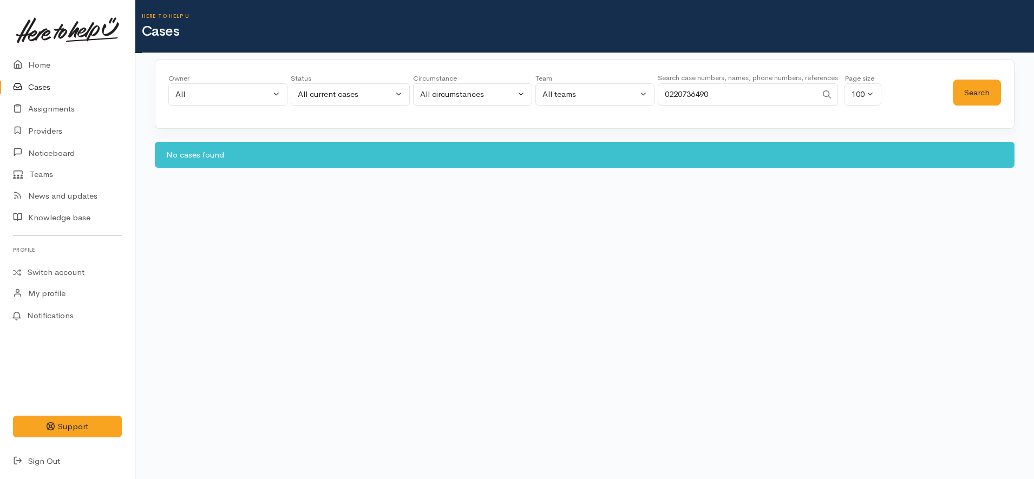
click at [51, 86] on link "Cases" at bounding box center [67, 87] width 135 height 22
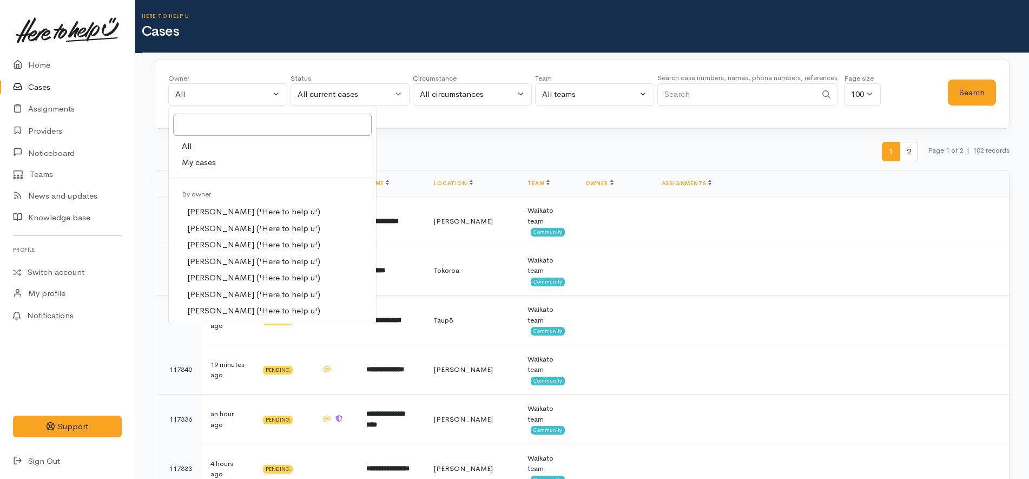
click at [222, 147] on link "All" at bounding box center [272, 146] width 207 height 17
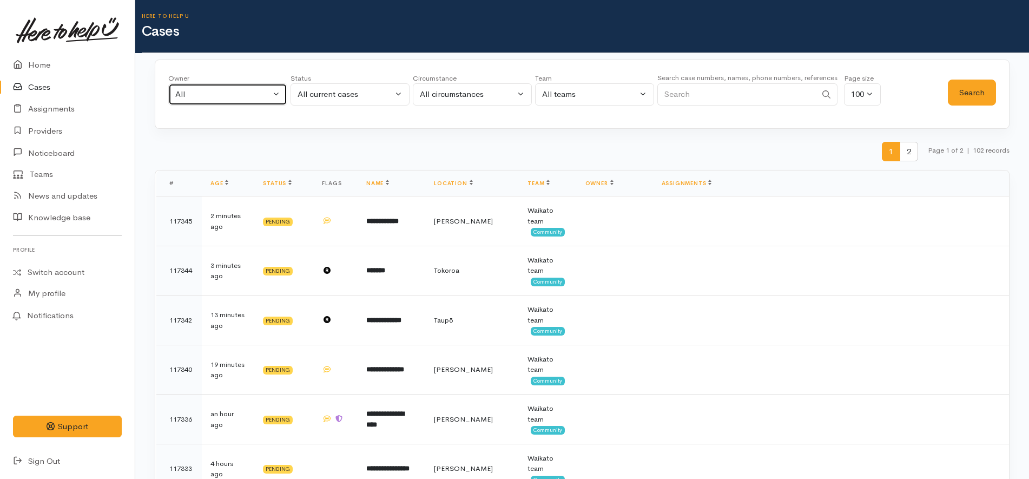
click at [244, 97] on div "All" at bounding box center [222, 94] width 95 height 12
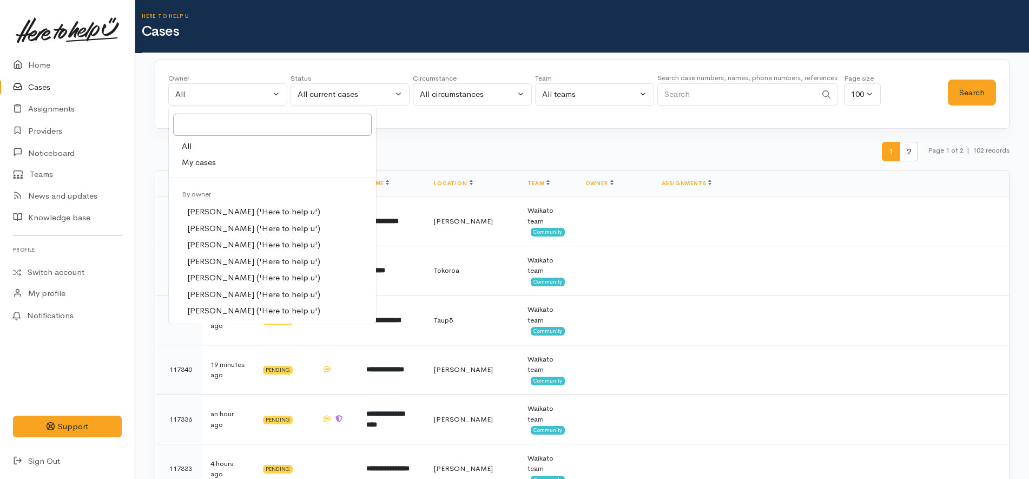
click at [209, 163] on span "My cases" at bounding box center [199, 162] width 34 height 12
select select "1252"
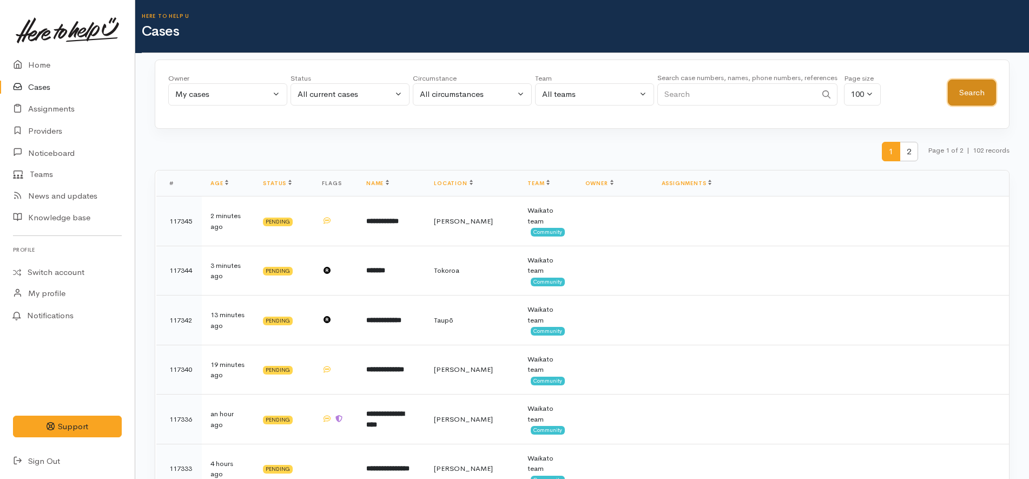
click at [982, 98] on button "Search" at bounding box center [972, 93] width 48 height 27
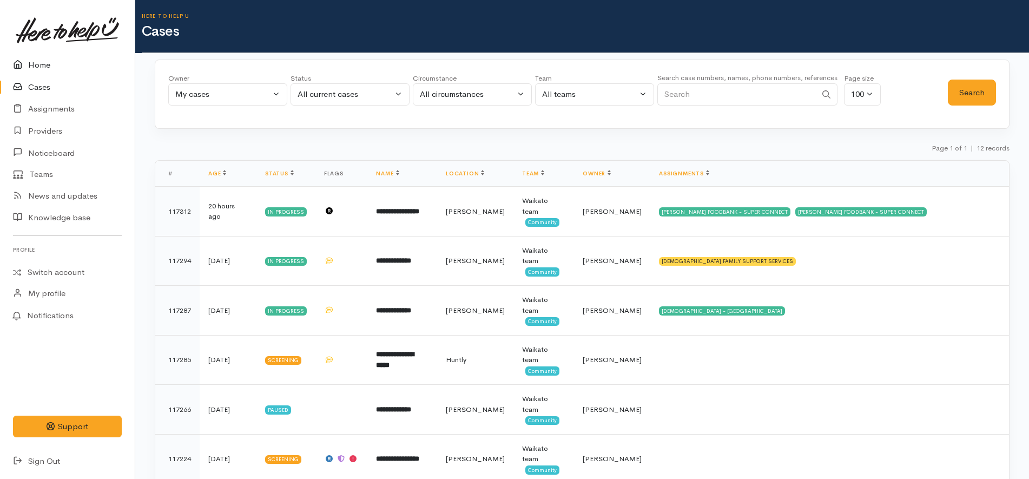
click at [63, 60] on link "Home" at bounding box center [67, 65] width 135 height 22
